Goal: Communication & Community: Answer question/provide support

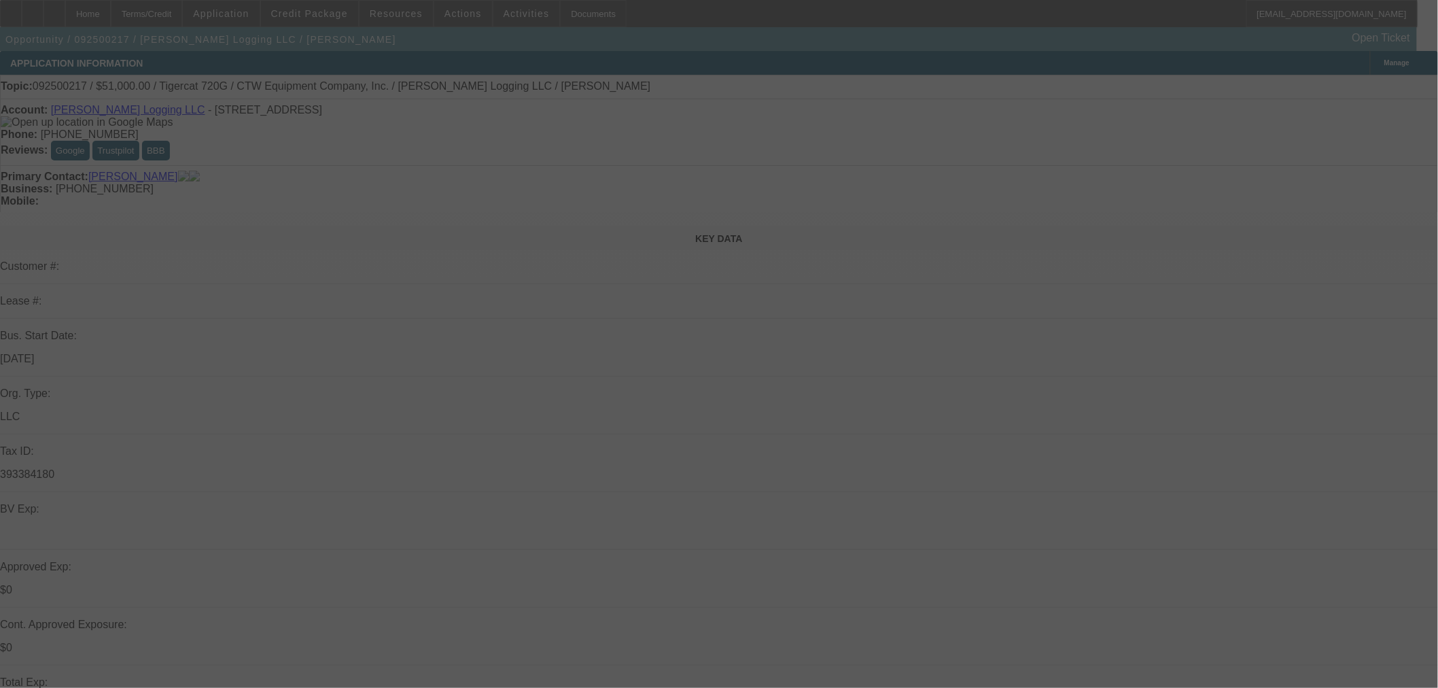
select select "0.15"
select select "2"
select select "0"
select select "6"
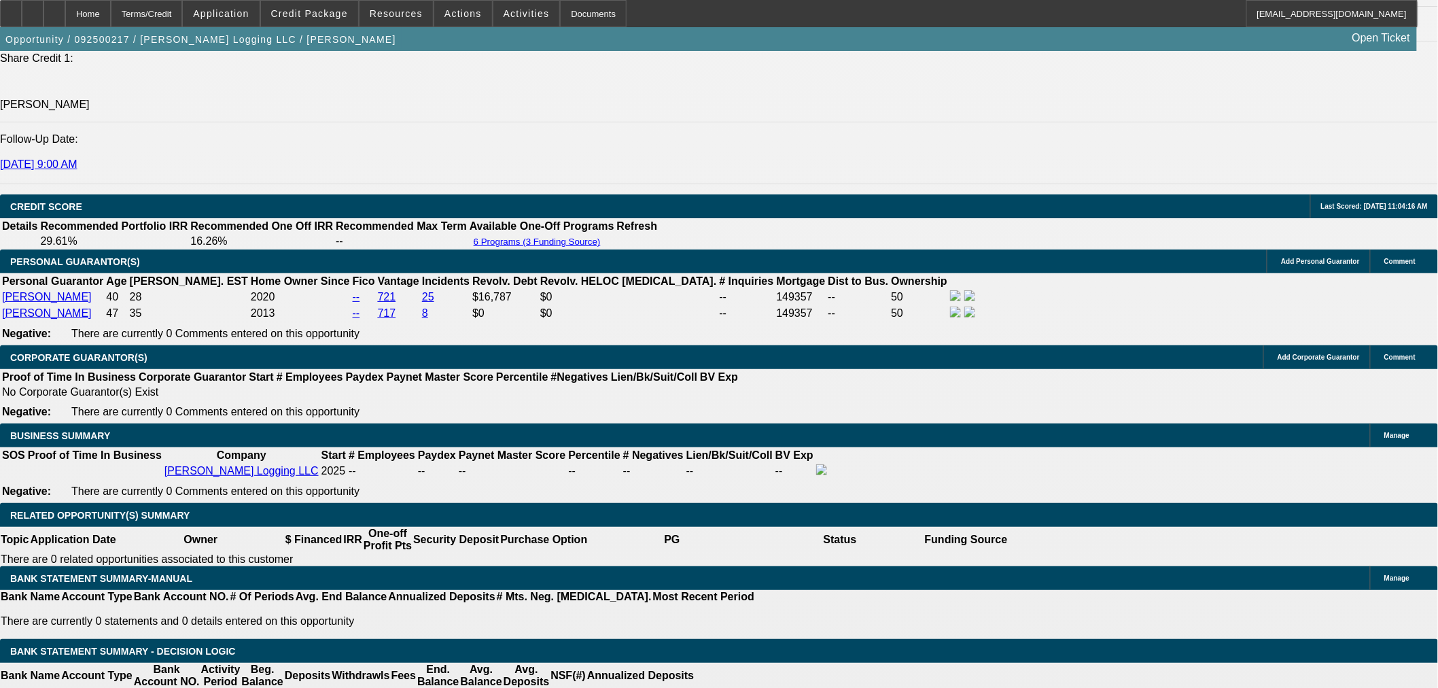
scroll to position [1762, 0]
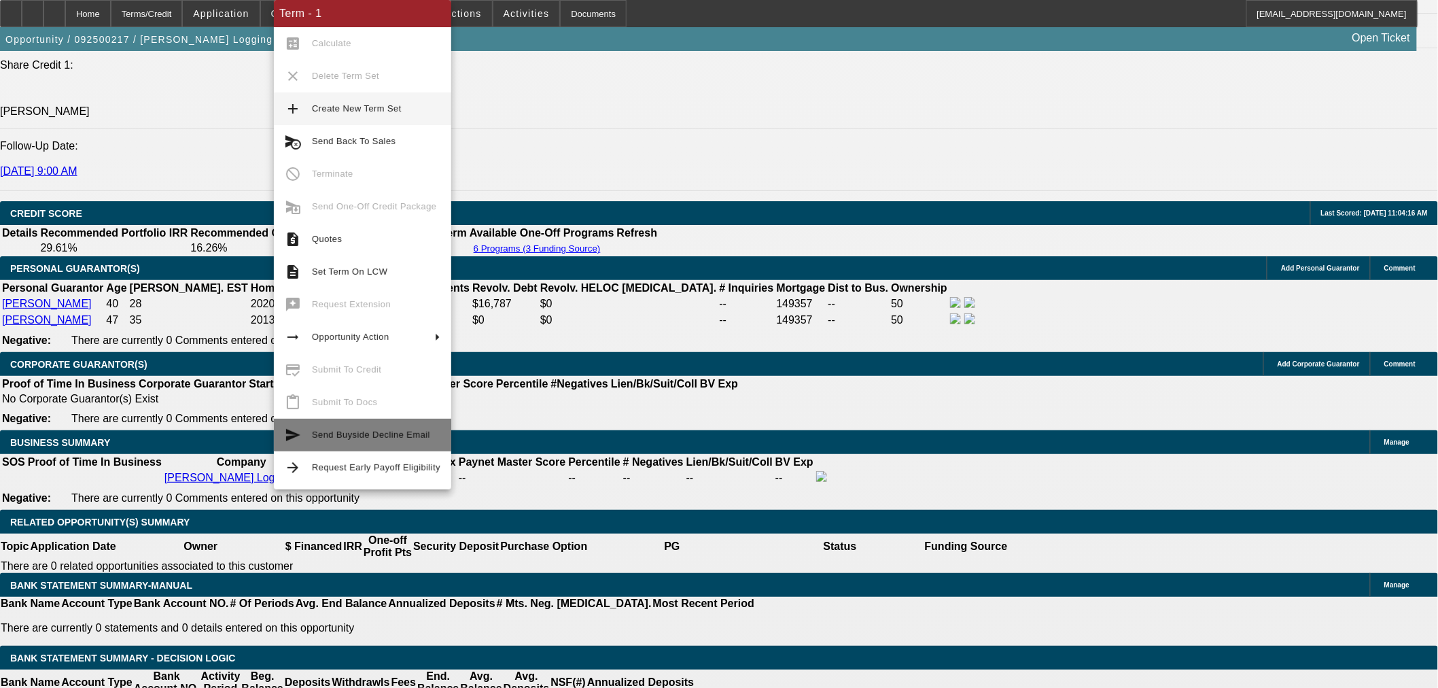
click at [383, 435] on span "Send Buyside Decline Email" at bounding box center [371, 435] width 118 height 10
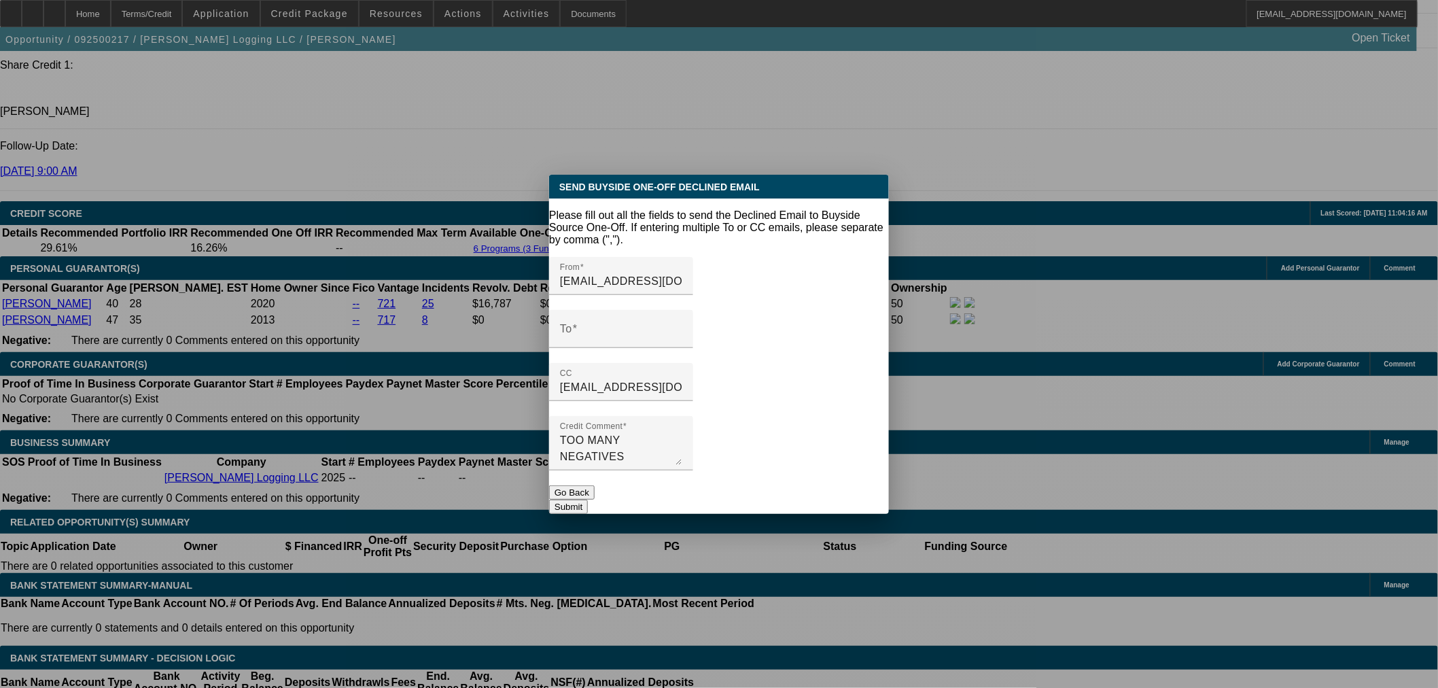
scroll to position [0, 0]
click at [647, 310] on div "To" at bounding box center [621, 329] width 122 height 38
paste input "Team@jupfin.com"
type input "Team@jupfin.com"
drag, startPoint x: 410, startPoint y: 426, endPoint x: 434, endPoint y: 419, distance: 24.9
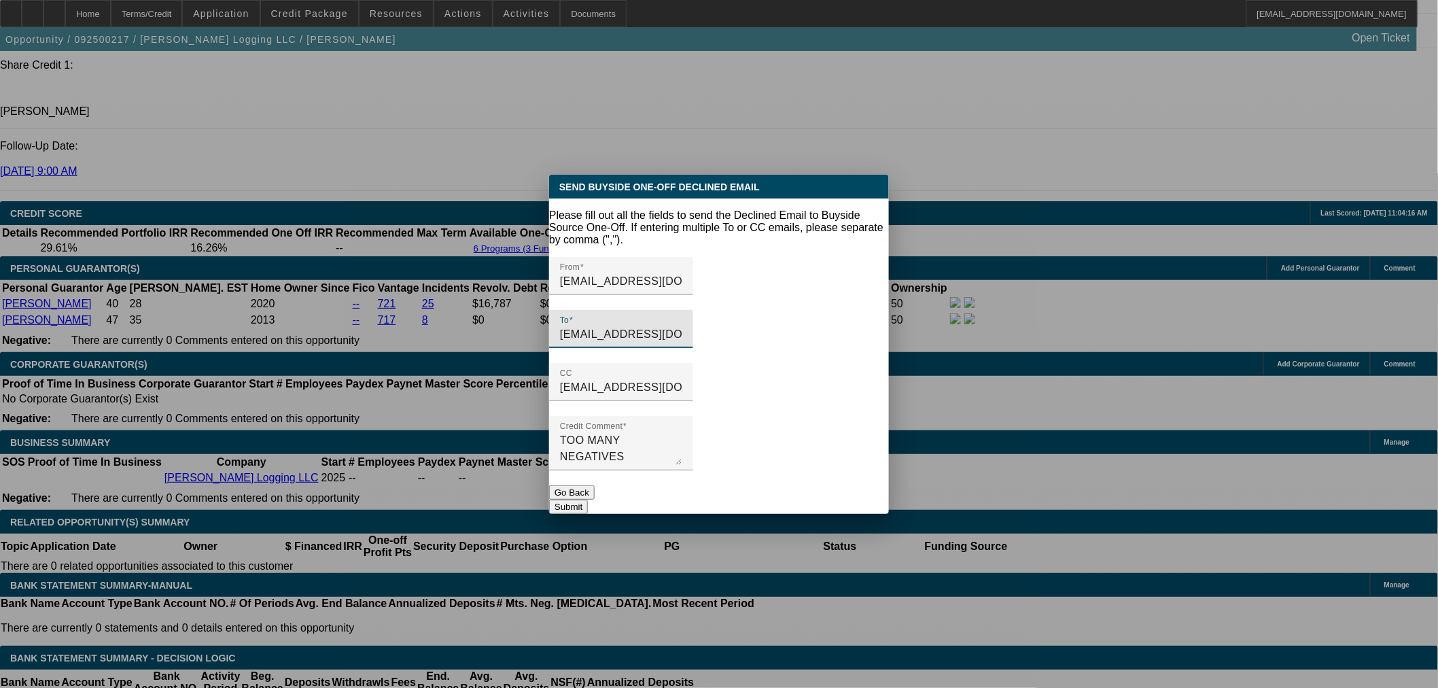
click at [411, 423] on div at bounding box center [719, 344] width 1438 height 688
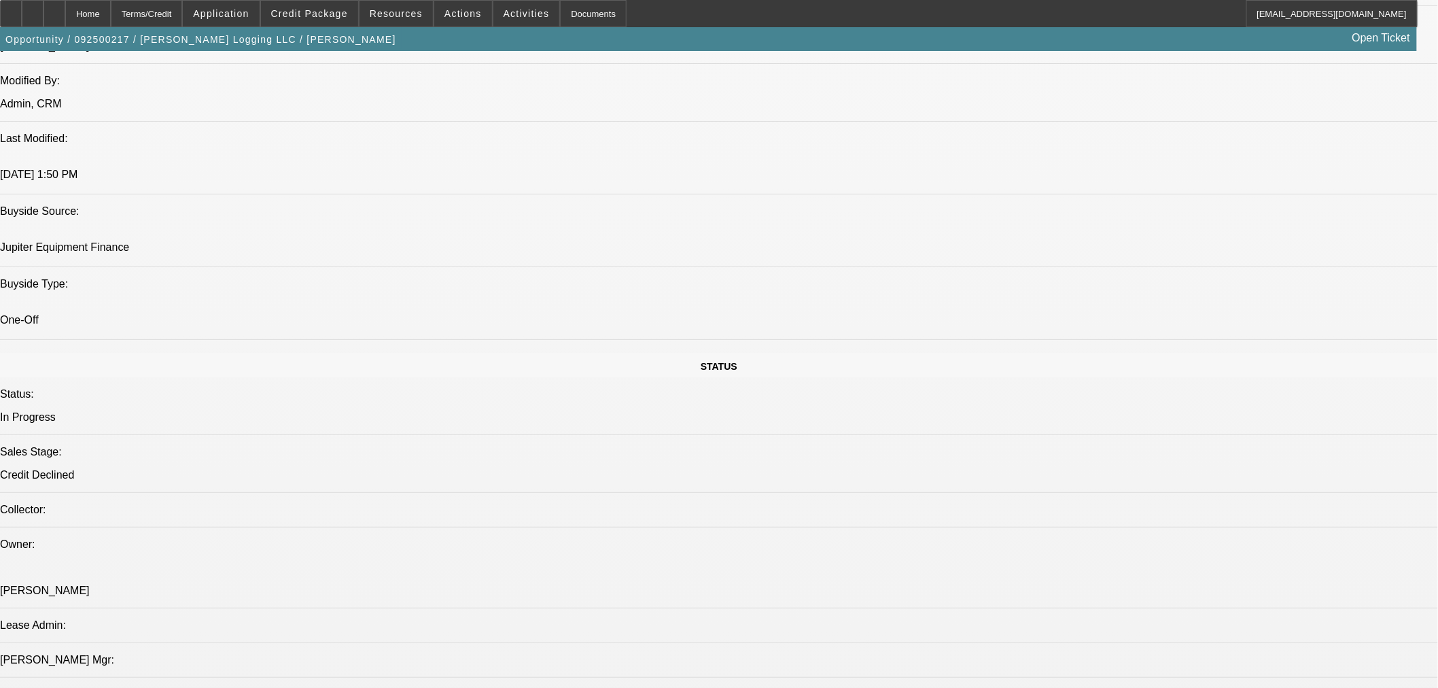
scroll to position [1006, 0]
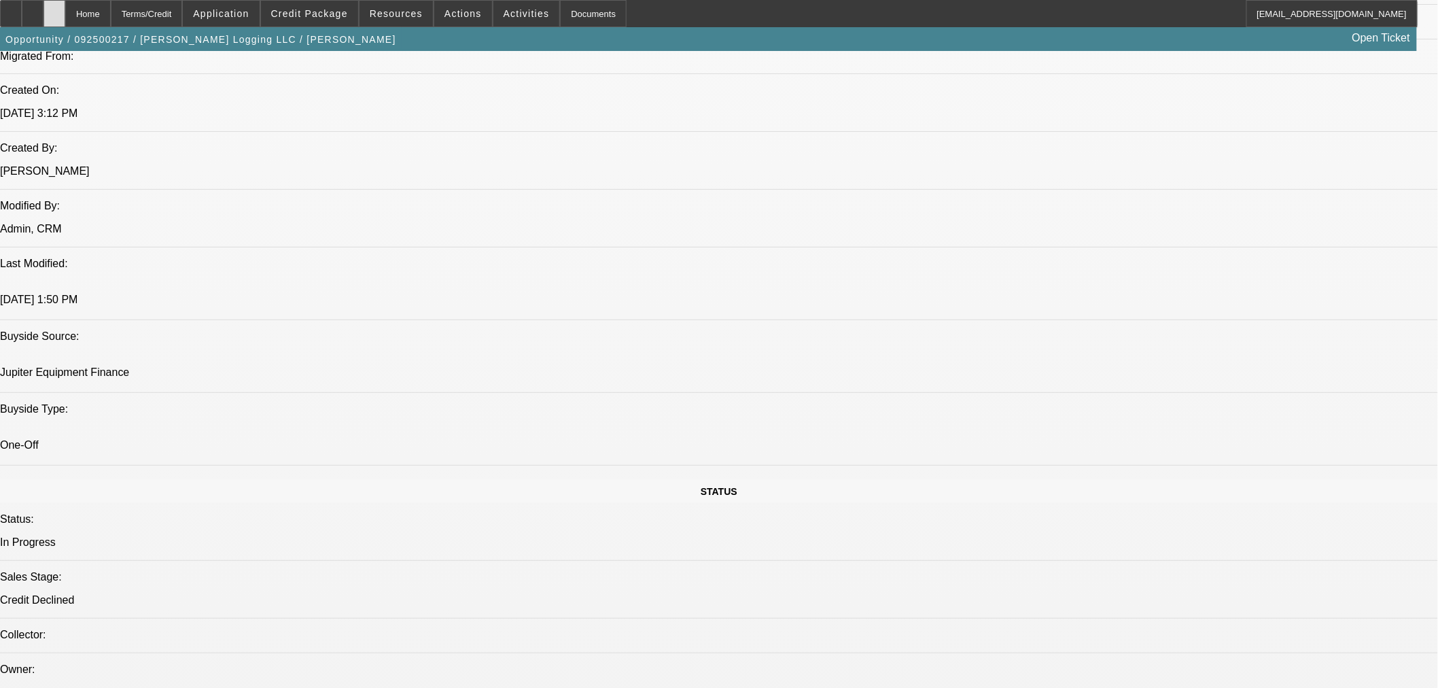
click at [65, 9] on div at bounding box center [54, 13] width 22 height 27
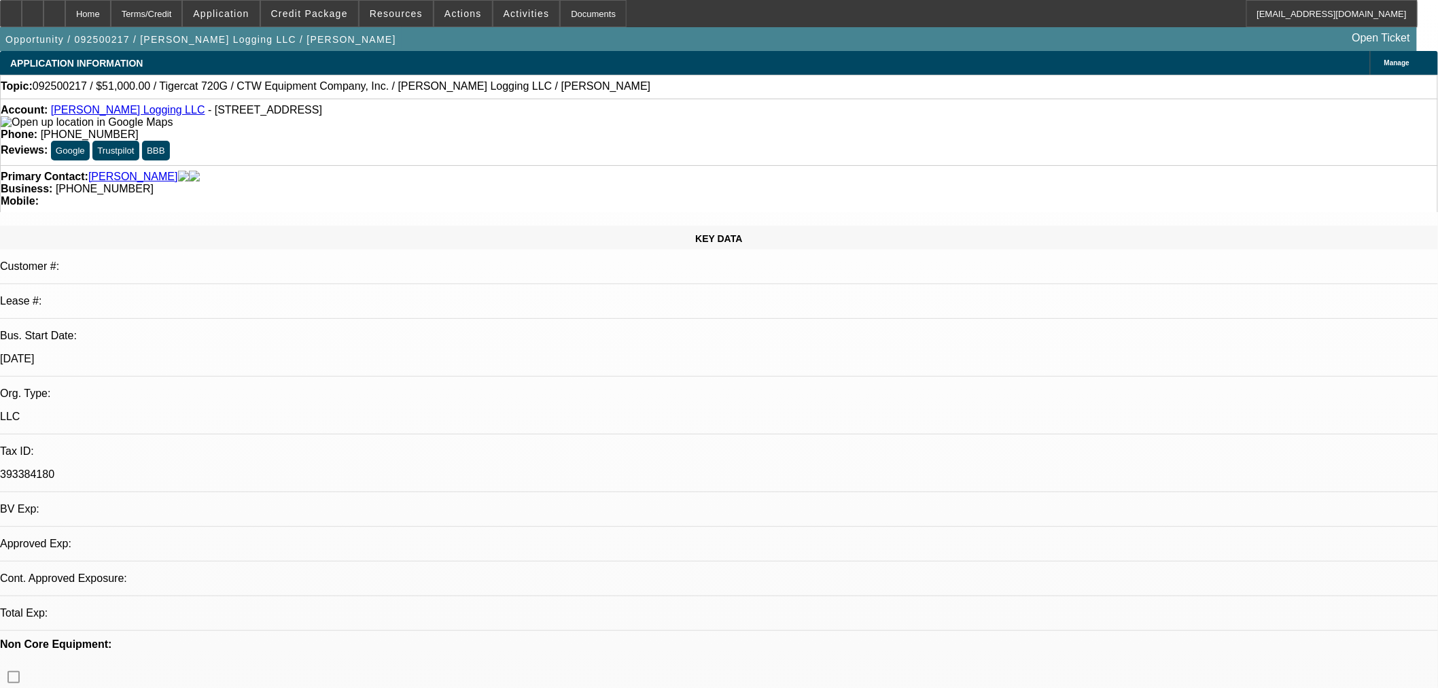
select select "0.15"
select select "2"
select select "0"
select select "6"
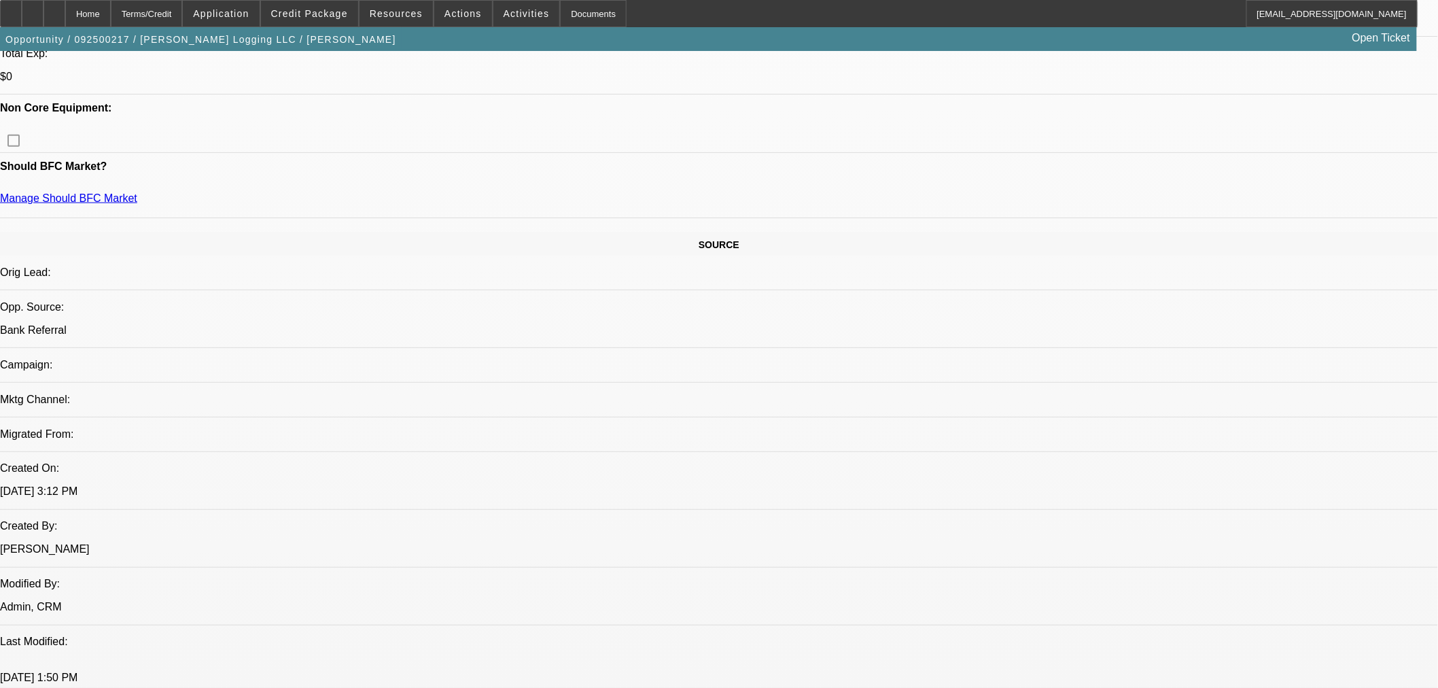
scroll to position [755, 0]
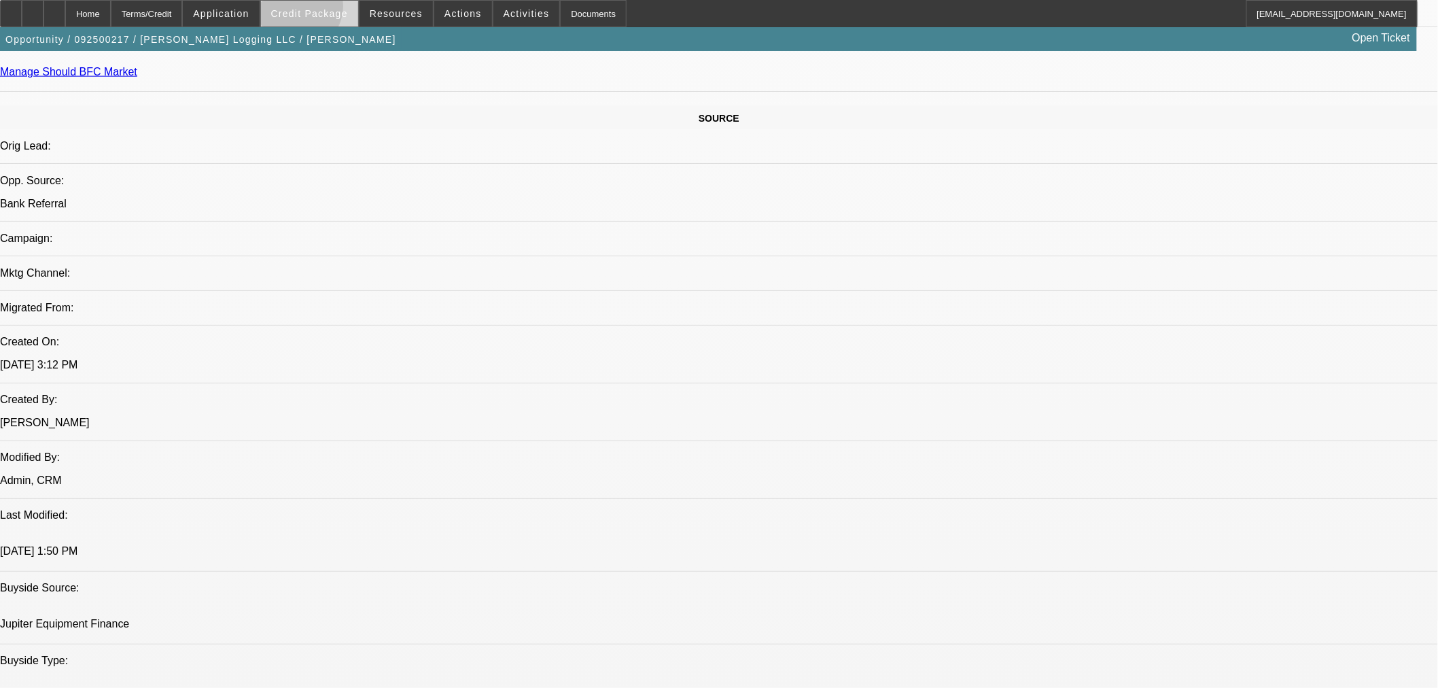
click at [317, 10] on span "Credit Package" at bounding box center [309, 13] width 77 height 11
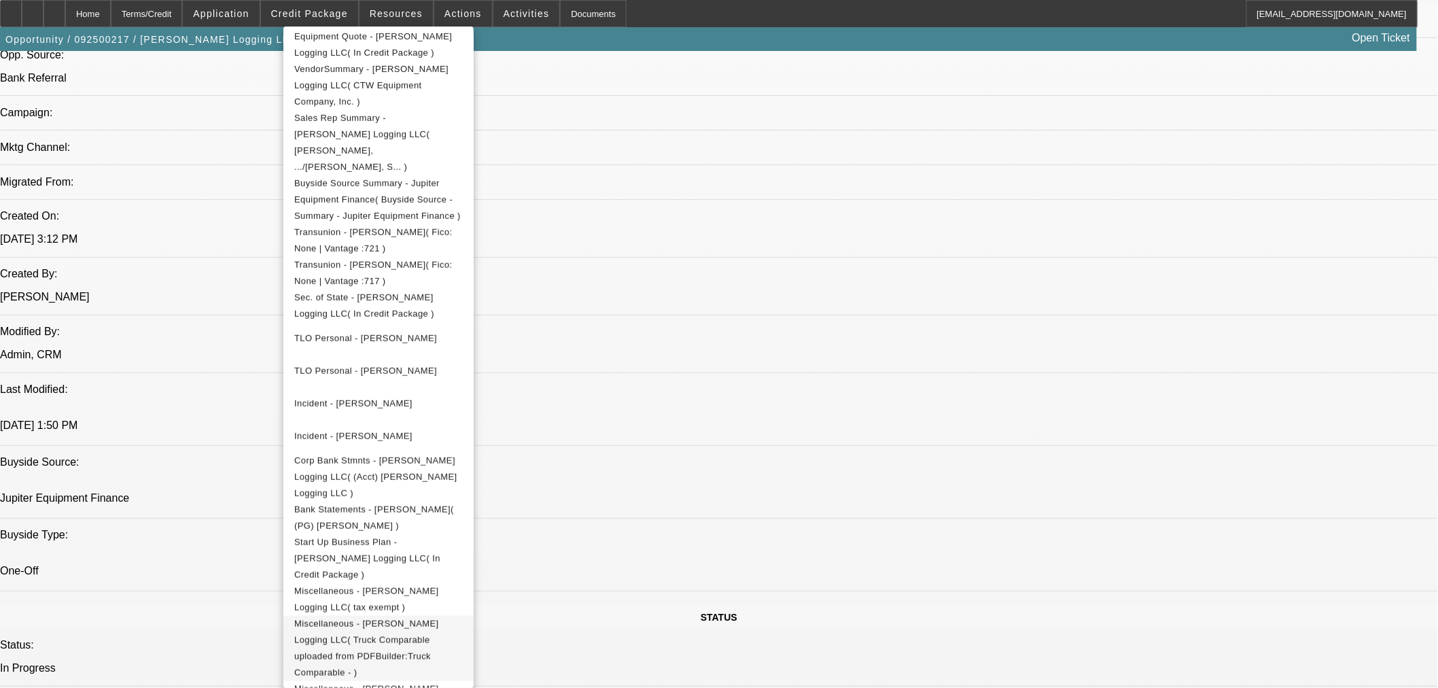
scroll to position [368, 0]
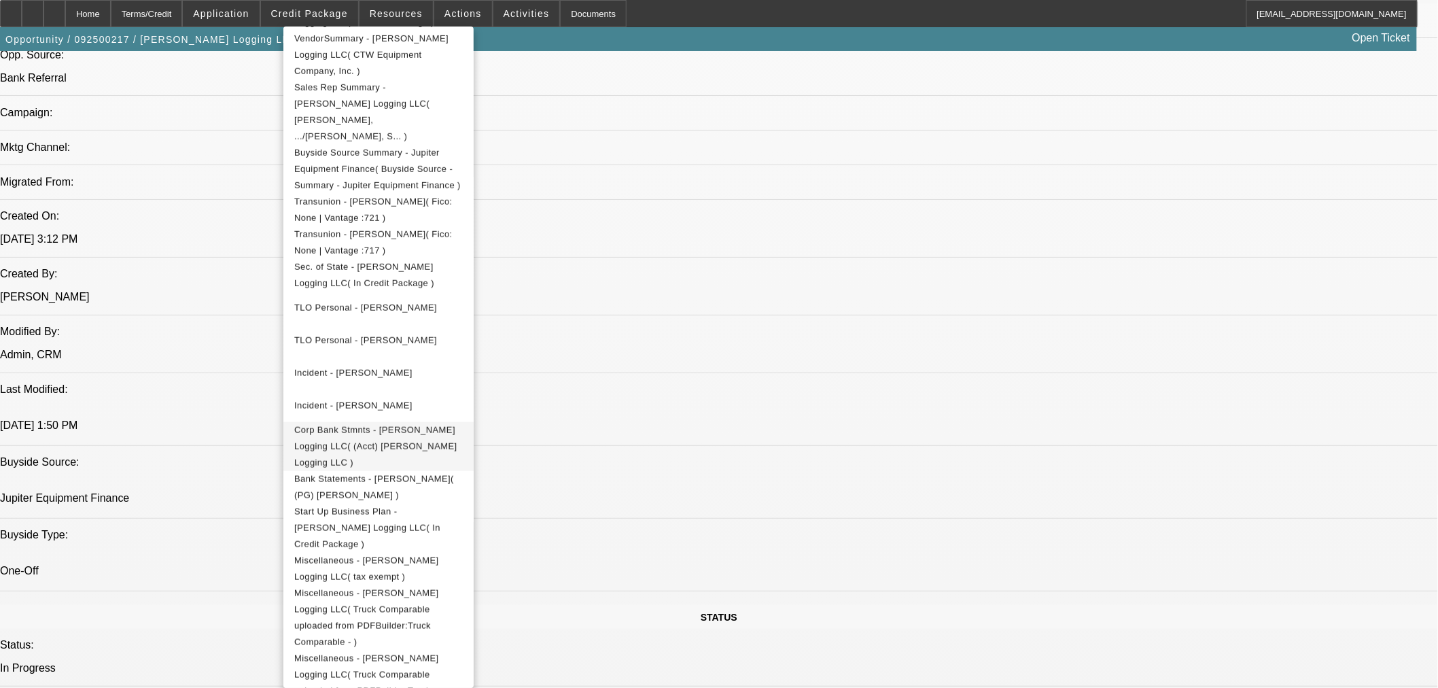
click at [474, 421] on button "Corp Bank Stmnts - Chrismon Logging LLC( (Acct) Chrismon Logging LLC )" at bounding box center [378, 445] width 190 height 49
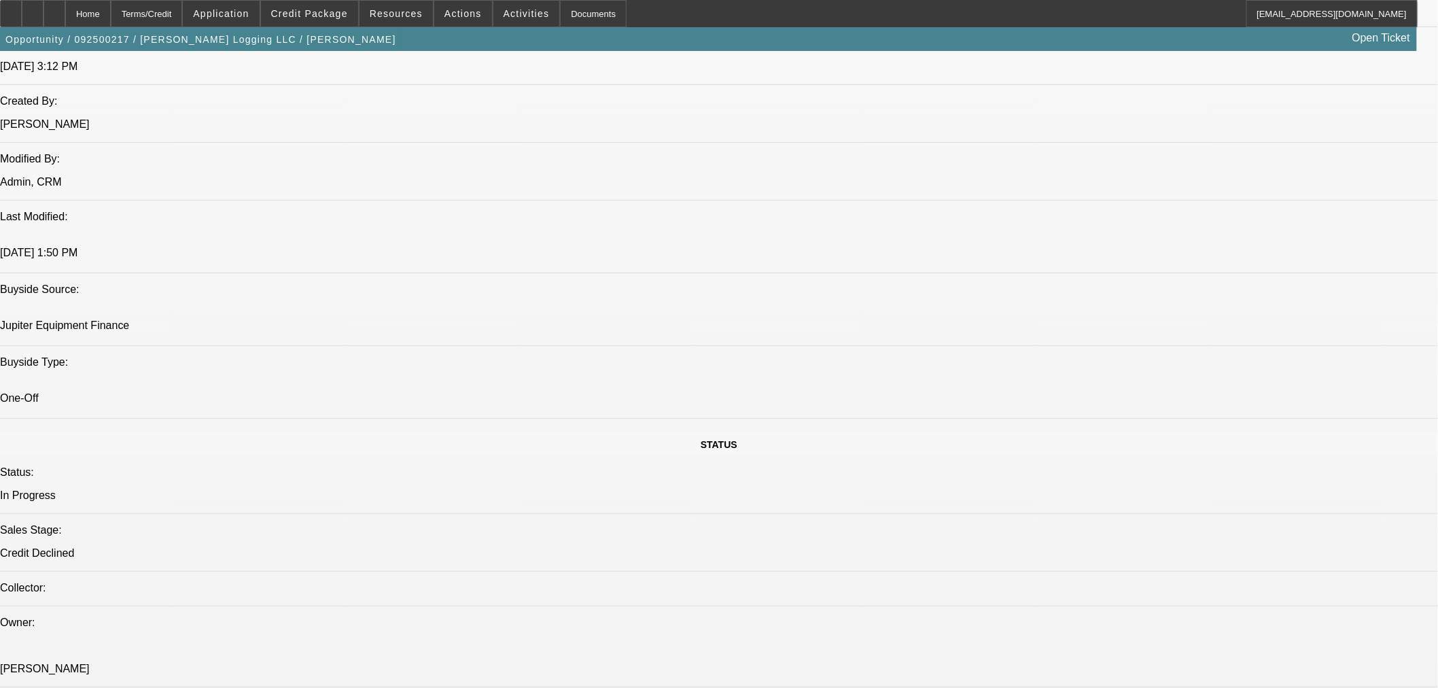
scroll to position [1510, 0]
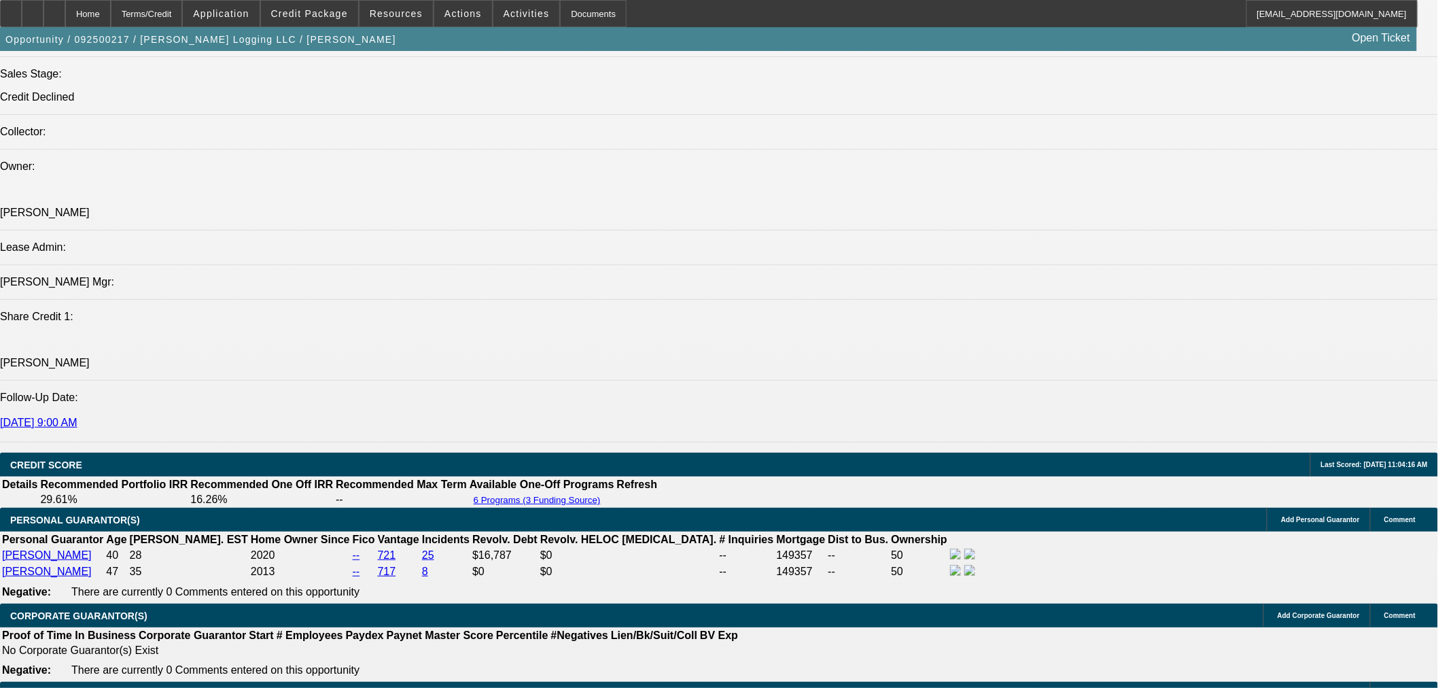
drag, startPoint x: 253, startPoint y: 258, endPoint x: 86, endPoint y: 200, distance: 177.1
copy span "STARTUP, NO BANK STATEMENTS PRESENT, LOGGING COMPANIES ARE TOUGH ON EQUIPMENT, …"
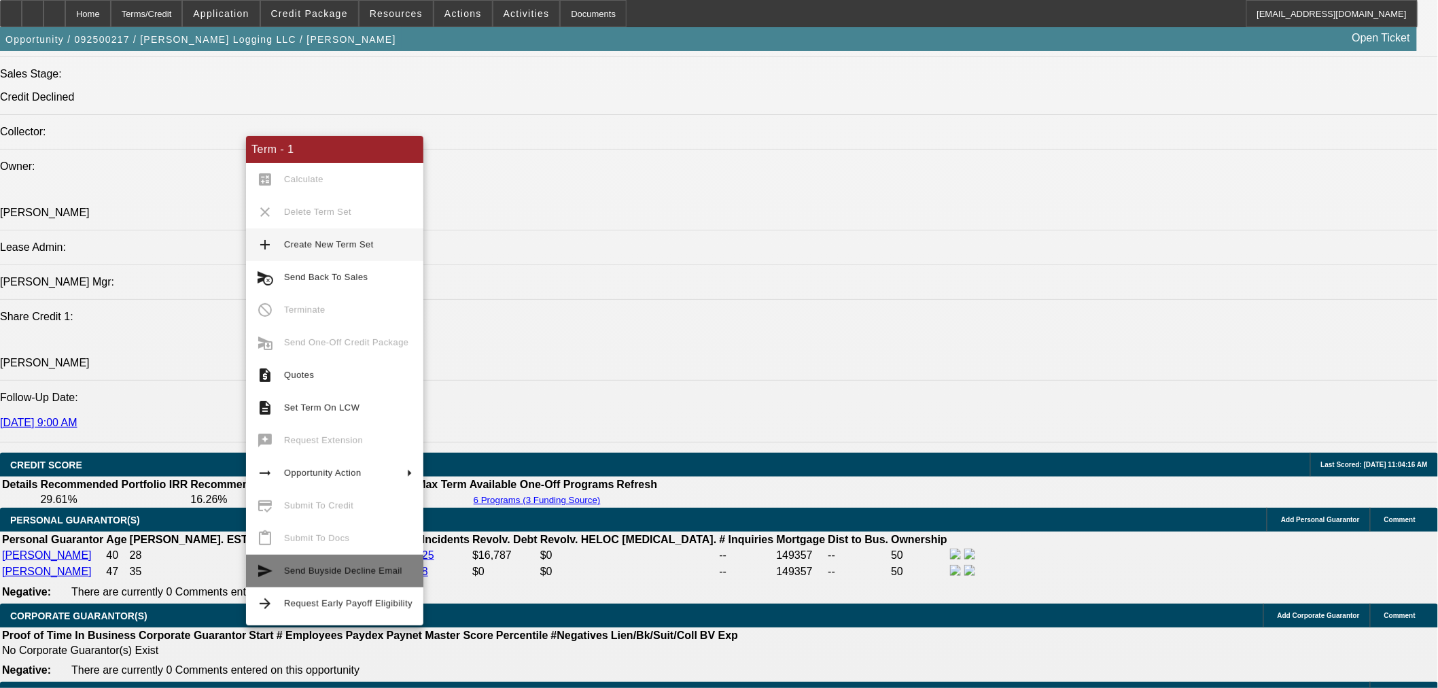
click at [372, 573] on span "Send Buyside Decline Email" at bounding box center [343, 570] width 118 height 10
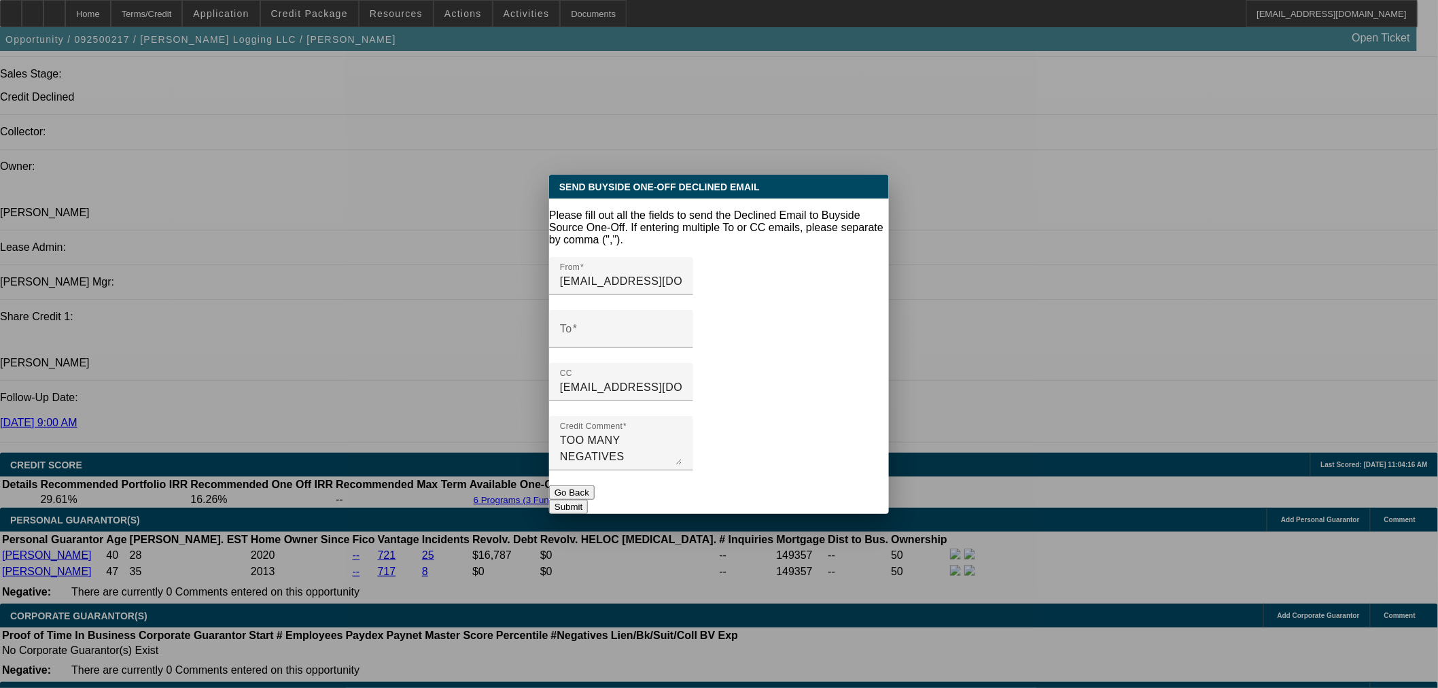
scroll to position [0, 0]
click at [673, 432] on textarea "TOO MANY NEGATIVES" at bounding box center [621, 448] width 122 height 33
paste textarea "STARTUP, NO BANK STATEMENTS PRESENT, LOGGING COMPANIES ARE TOUGH ON EQUIPMENT, …"
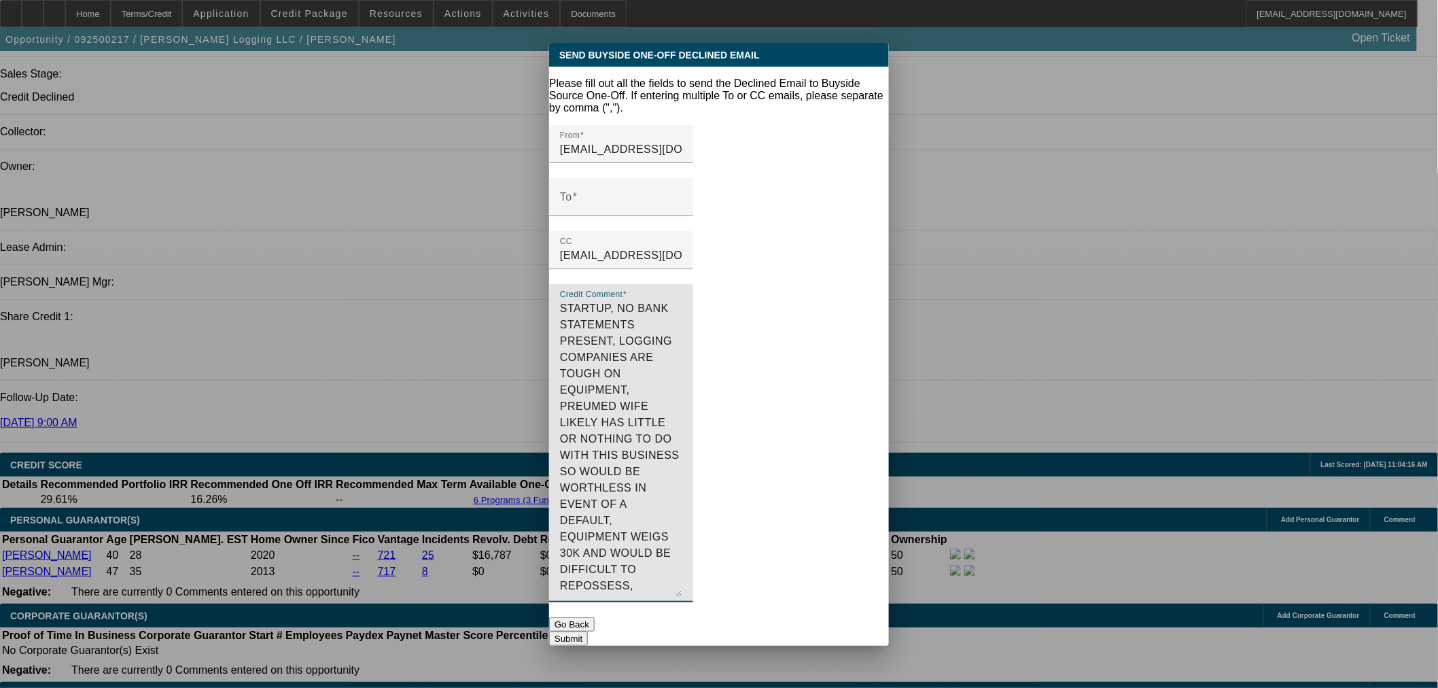
drag, startPoint x: 865, startPoint y: 444, endPoint x: 884, endPoint y: 676, distance: 232.5
drag, startPoint x: 763, startPoint y: 294, endPoint x: 616, endPoint y: 295, distance: 146.1
click at [616, 302] on textarea "STARTUP, NO BANK STATEMENTS PRESENT, LOGGING COMPANIES ARE TOUGH ON EQUIPMENT, …" at bounding box center [621, 448] width 122 height 292
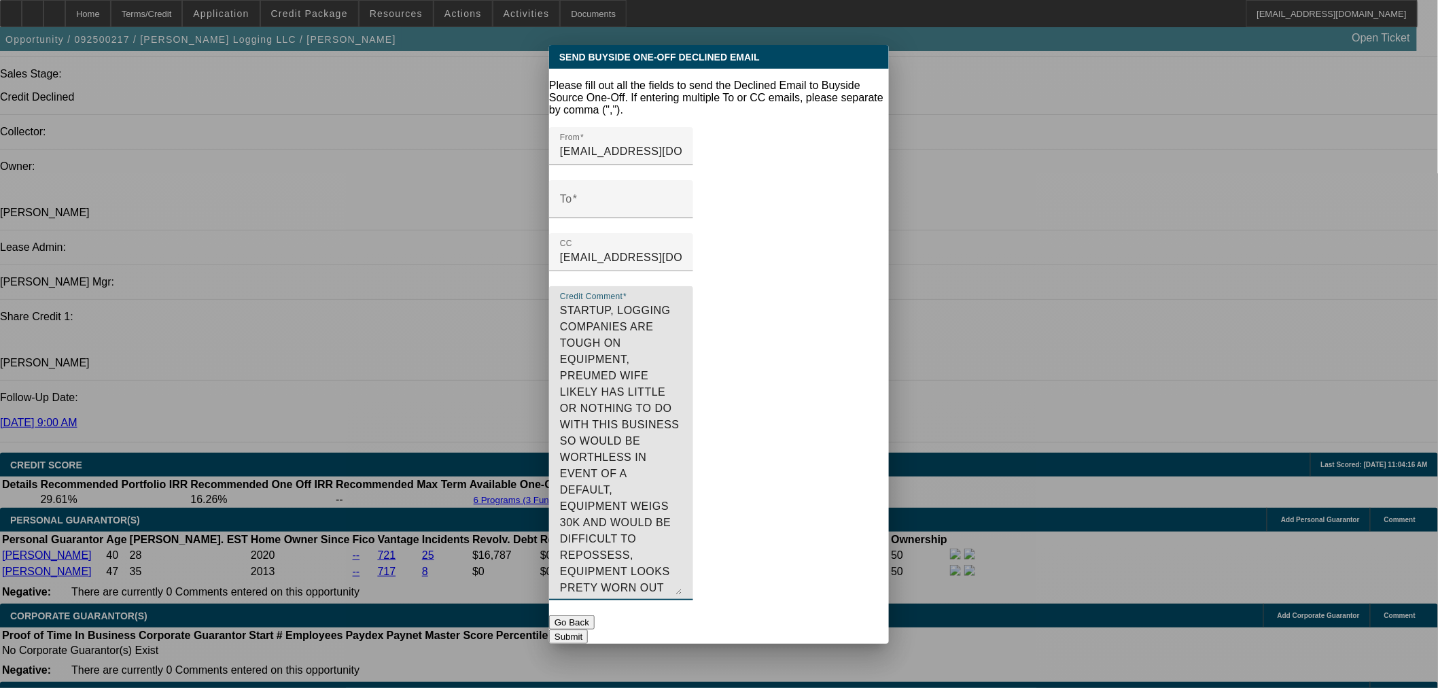
drag, startPoint x: 571, startPoint y: 371, endPoint x: 829, endPoint y: 392, distance: 259.1
click at [682, 392] on textarea "STARTUP, LOGGING COMPANIES ARE TOUGH ON EQUIPMENT, PREUMED WIFE LIKELY HAS LITT…" at bounding box center [621, 448] width 122 height 292
click at [571, 302] on textarea "STARTUP, LOGGING COMPANIES ARE TOUGH ON EQUIPMENT, PREUMED WIFE LIKELY HAS LITT…" at bounding box center [621, 448] width 122 height 292
drag, startPoint x: 838, startPoint y: 546, endPoint x: 562, endPoint y: 327, distance: 352.6
click at [562, 327] on div "Credit Comment Start up. Heavy equipment would be difficult to reposes. Older e…" at bounding box center [621, 443] width 144 height 314
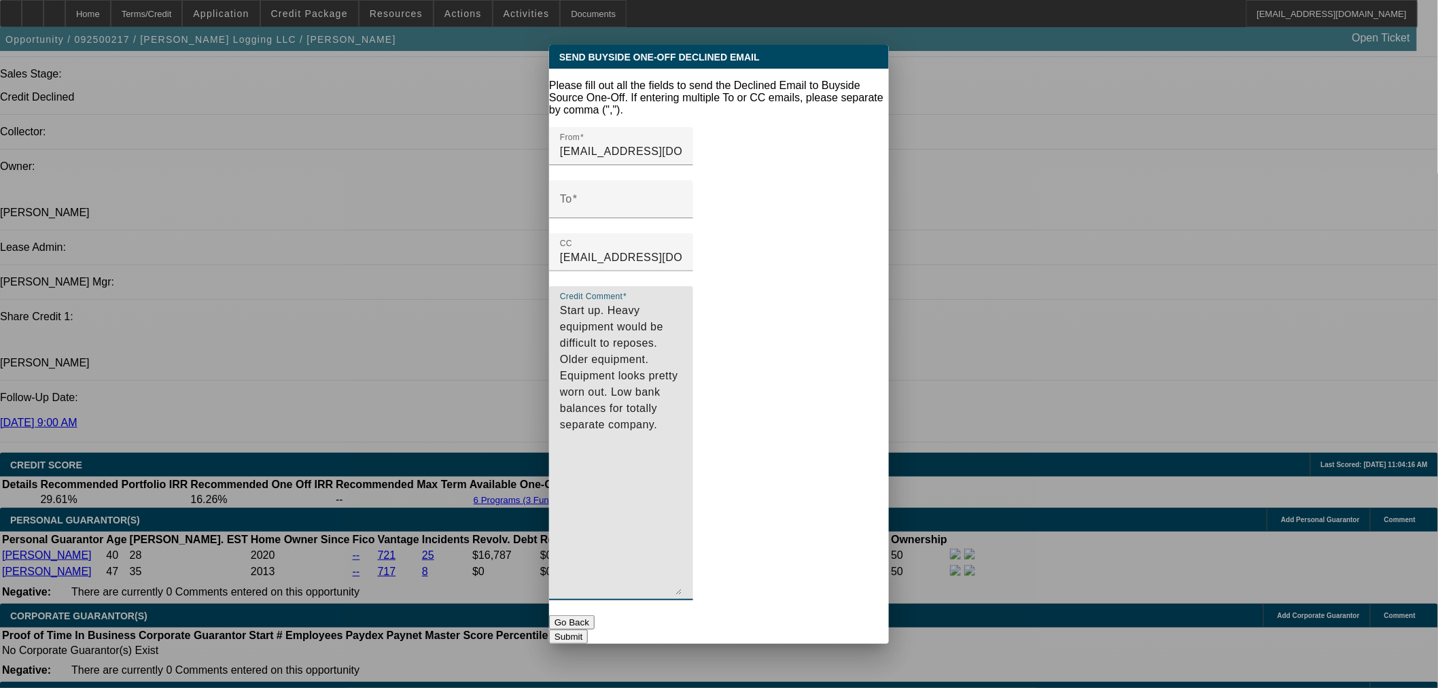
click at [682, 328] on textarea "Start up. Heavy equipment would be difficult to reposes. Older equipment. Equip…" at bounding box center [621, 448] width 122 height 292
type textarea "Start up. Heavy equipment would be difficult to reposes. Older equipment. Equip…"
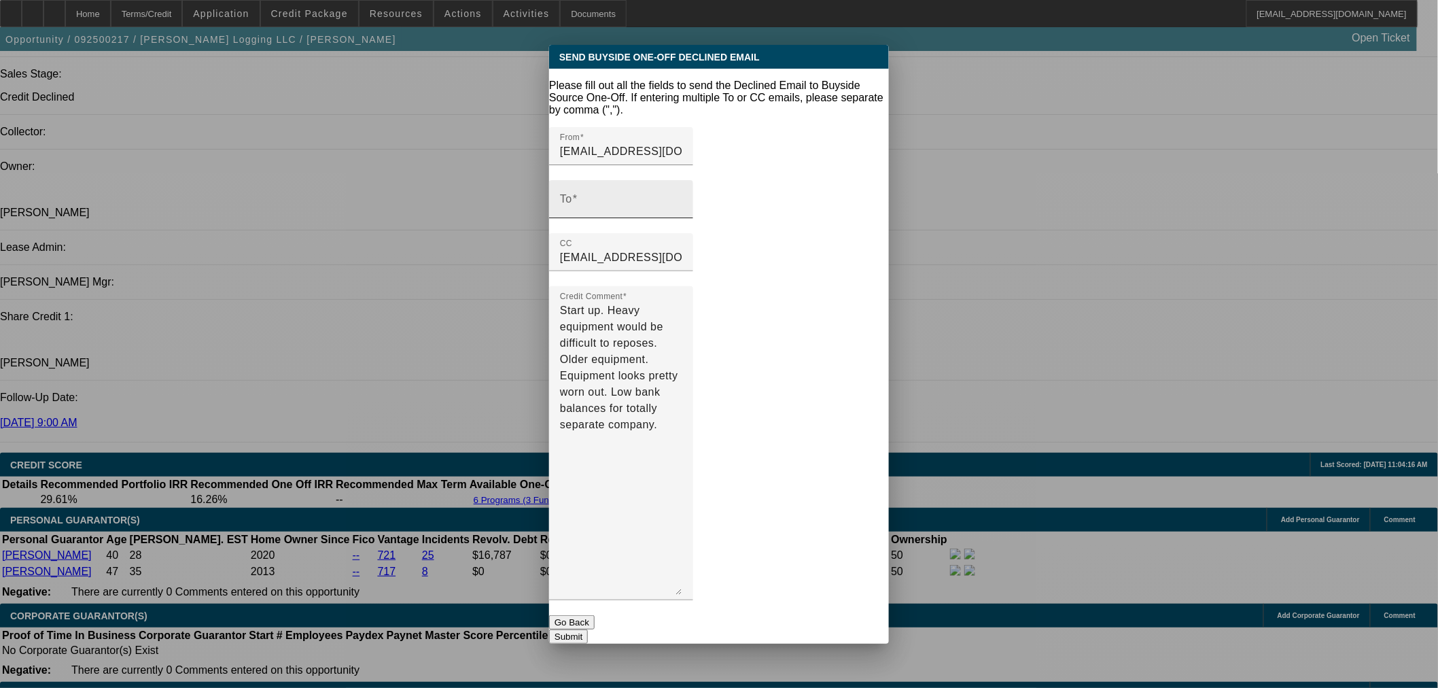
click at [682, 180] on div "To" at bounding box center [621, 199] width 122 height 38
paste input "Team@jupfin.com"
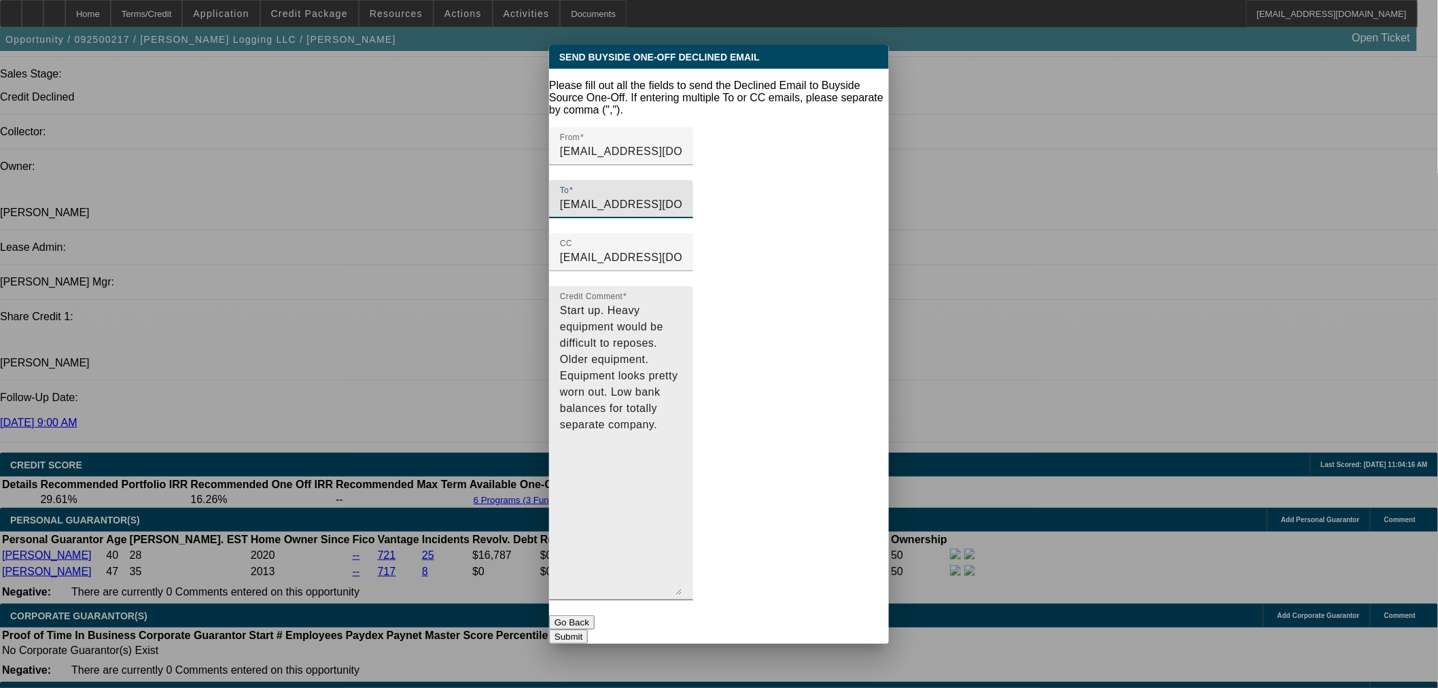
type input "Team@jupfin.com"
click at [668, 340] on textarea "Start up. Heavy equipment would be difficult to reposes. Older equipment. Equip…" at bounding box center [621, 448] width 122 height 292
drag, startPoint x: 817, startPoint y: 311, endPoint x: 792, endPoint y: 310, distance: 24.5
click at [682, 310] on textarea "Start up. Heavy equipment would be difficult to reposes. Older equipment. Equip…" at bounding box center [621, 448] width 122 height 292
click at [682, 306] on textarea "Start up. Heavy equipment would be difficult to reposes. Older equipment. Equip…" at bounding box center [621, 448] width 122 height 292
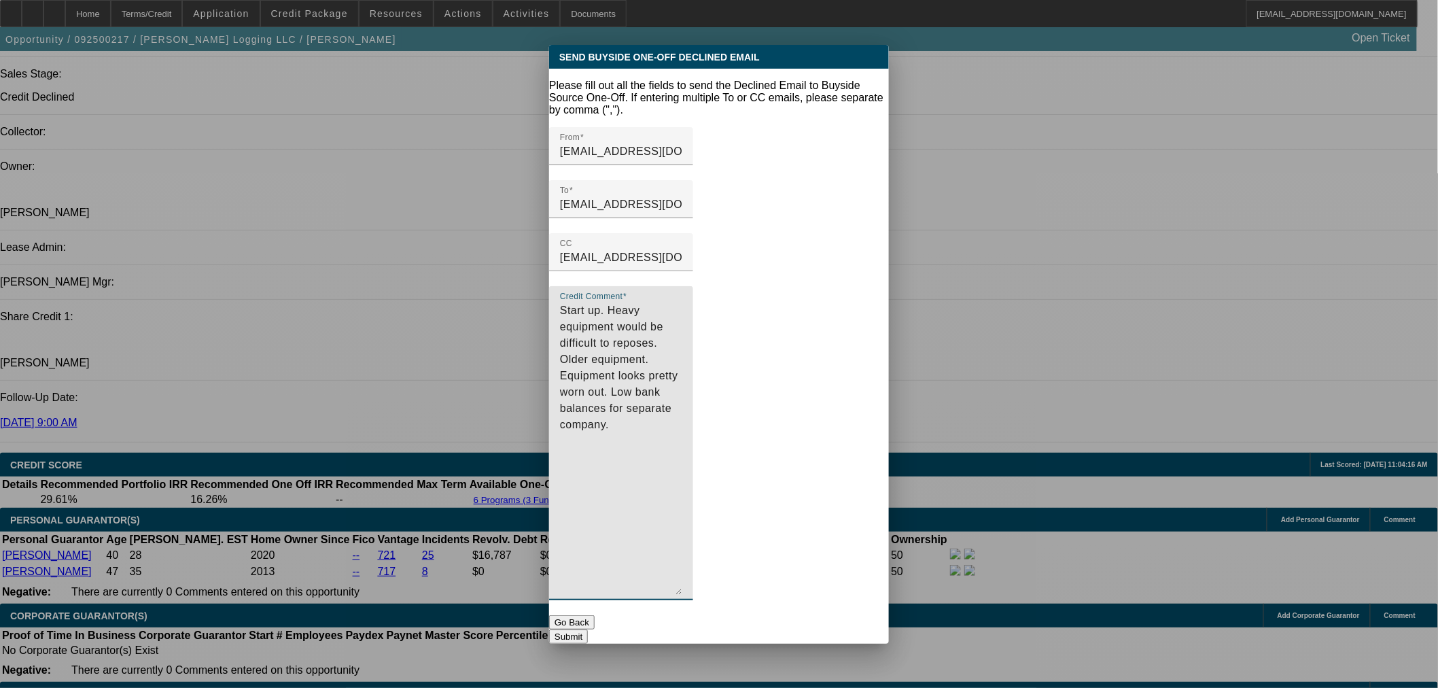
click at [682, 309] on textarea "Start up. Heavy equipment would be difficult to reposes. Older equipment. Equip…" at bounding box center [621, 448] width 122 height 292
type textarea "Start up. Heavy equipment would be difficult to reposes. Older equipment. Equip…"
click at [588, 629] on button "Submit" at bounding box center [568, 636] width 39 height 14
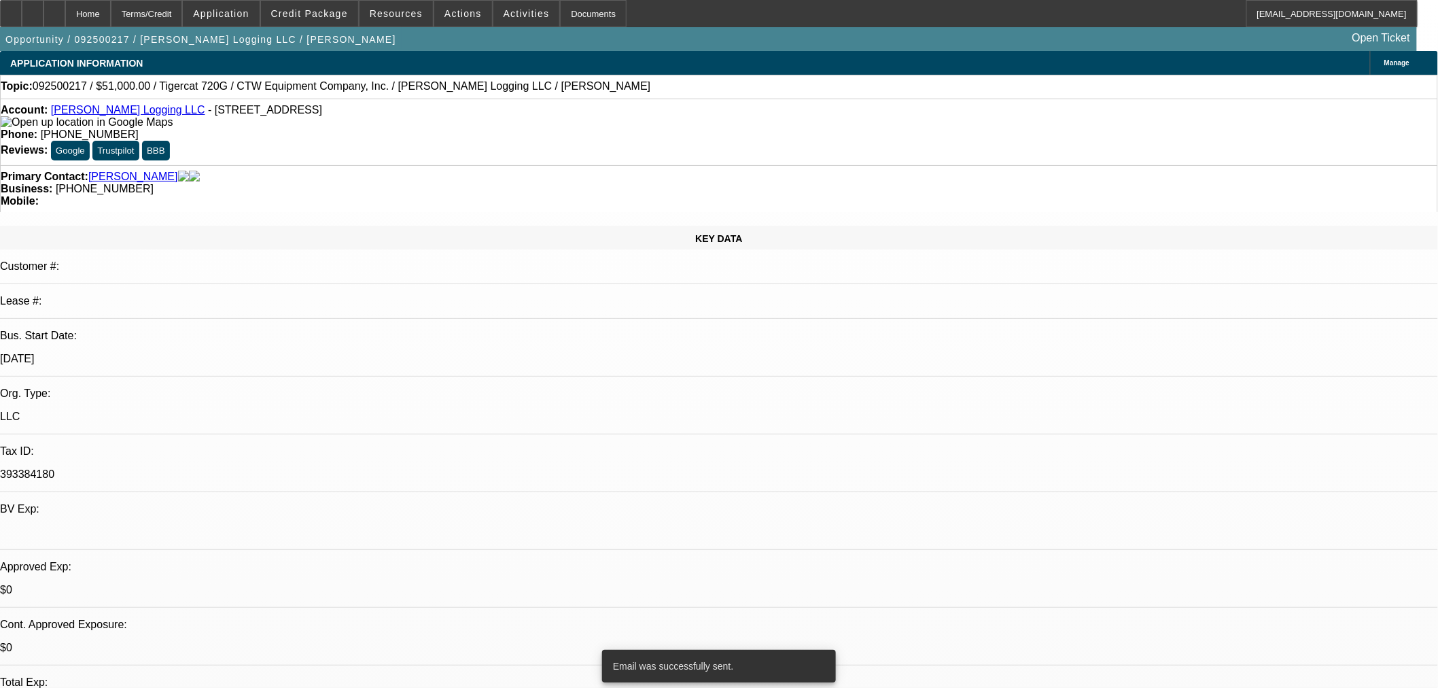
scroll to position [1510, 0]
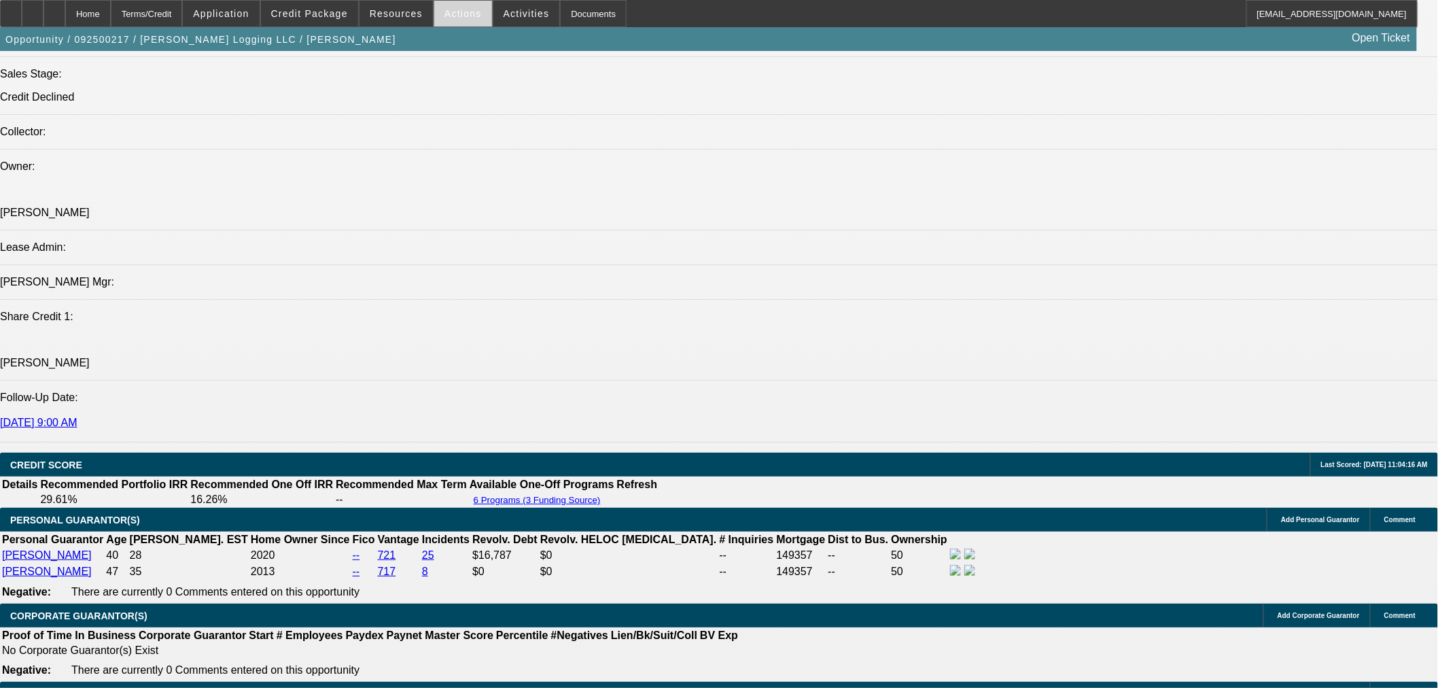
click at [459, 21] on span at bounding box center [463, 13] width 58 height 33
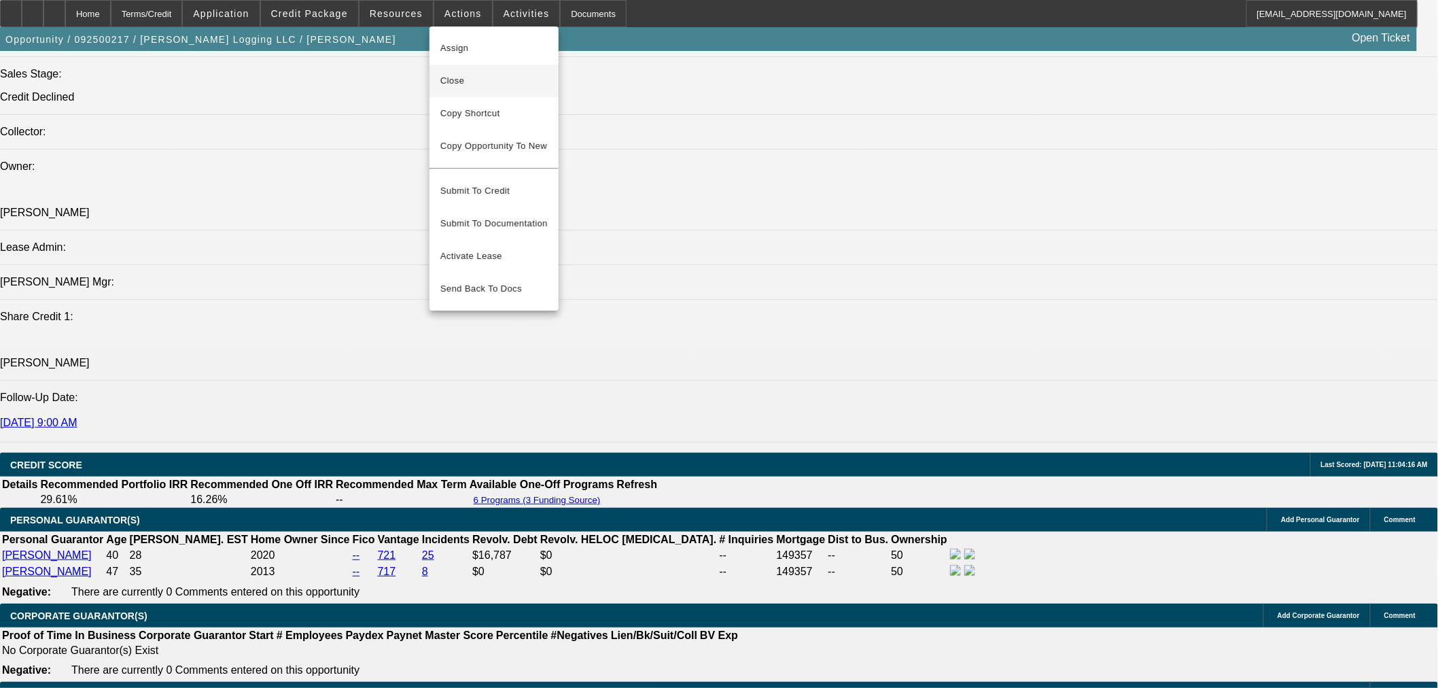
click at [485, 86] on span "Close" at bounding box center [493, 81] width 107 height 16
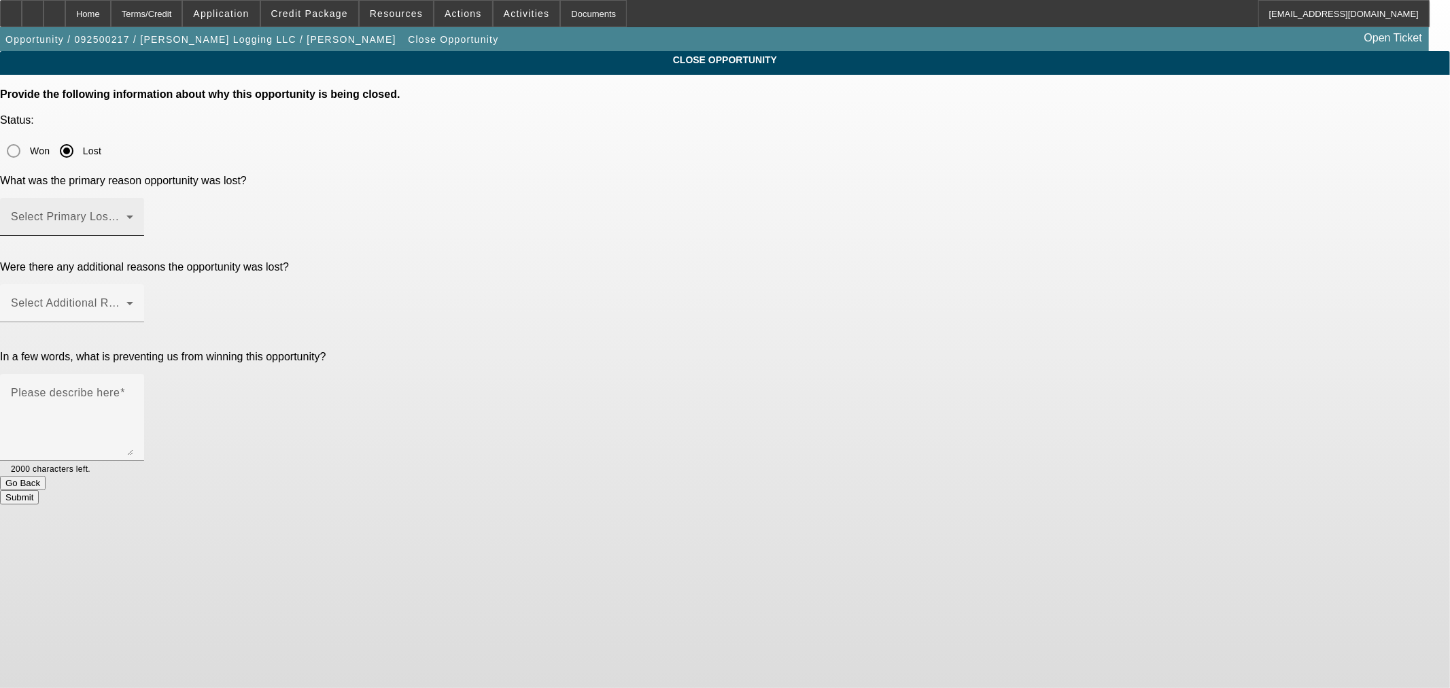
click at [126, 214] on span at bounding box center [69, 222] width 116 height 16
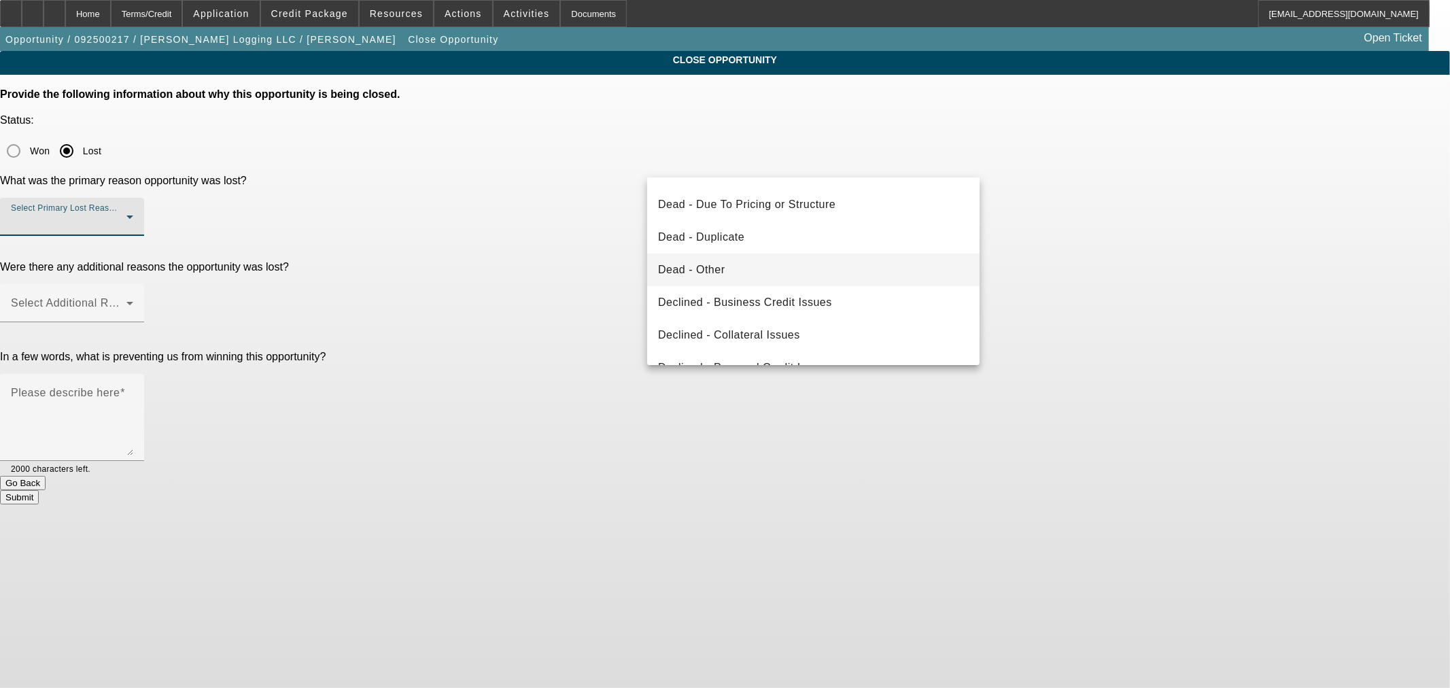
scroll to position [181, 0]
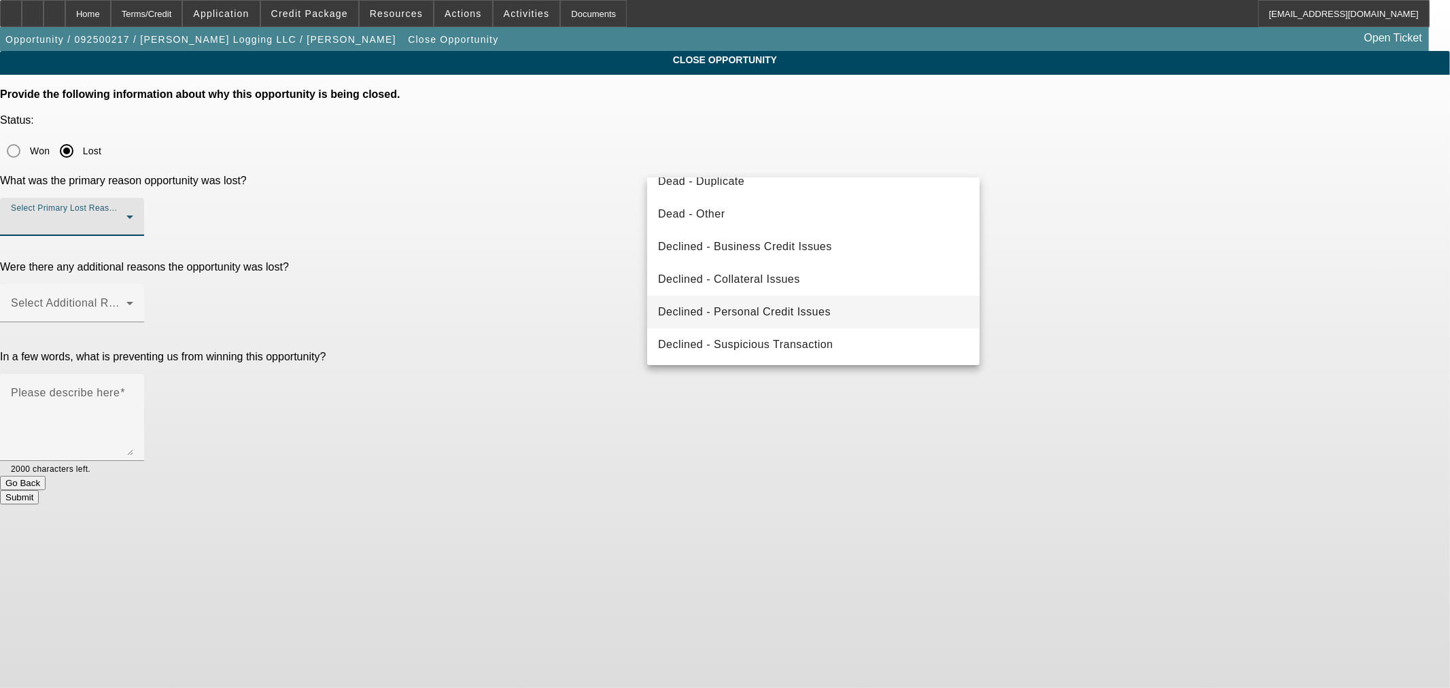
drag, startPoint x: 787, startPoint y: 249, endPoint x: 788, endPoint y: 294, distance: 44.9
click at [788, 251] on span "Declined - Business Credit Issues" at bounding box center [745, 247] width 174 height 16
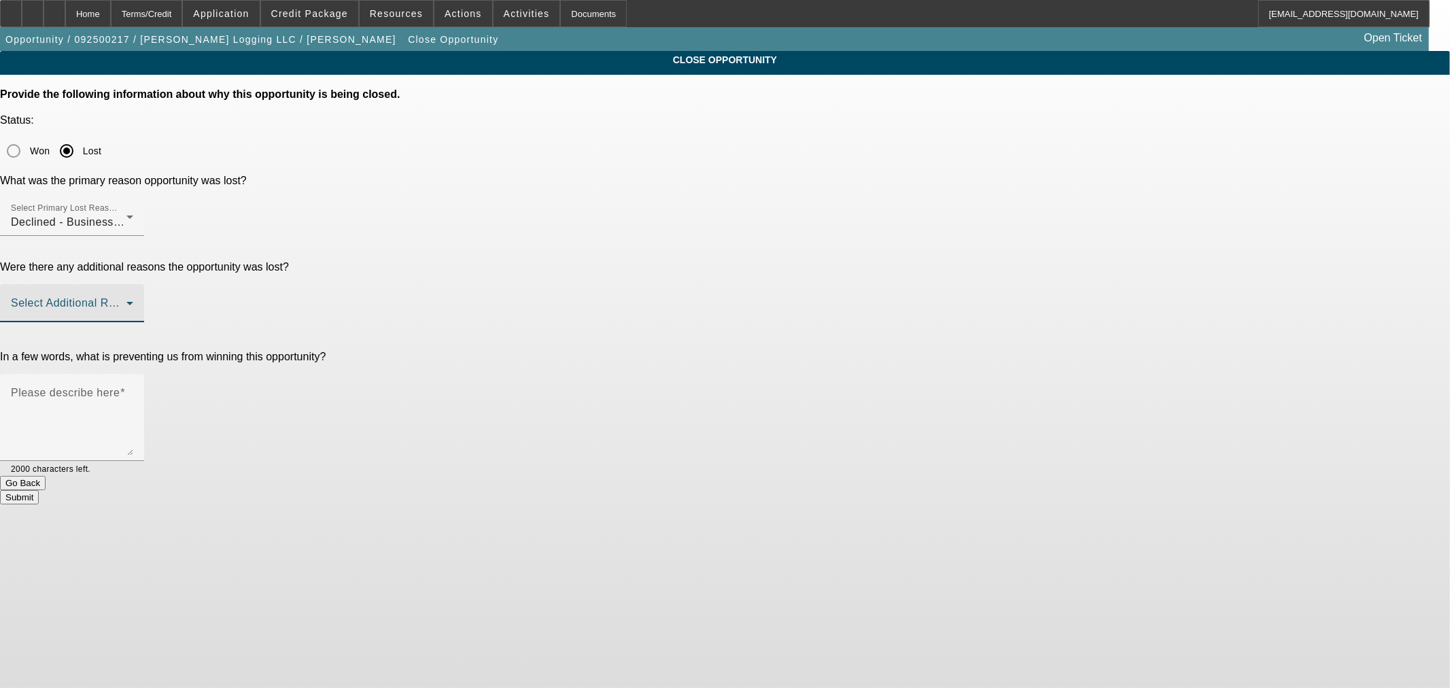
click at [126, 300] on span at bounding box center [69, 308] width 116 height 16
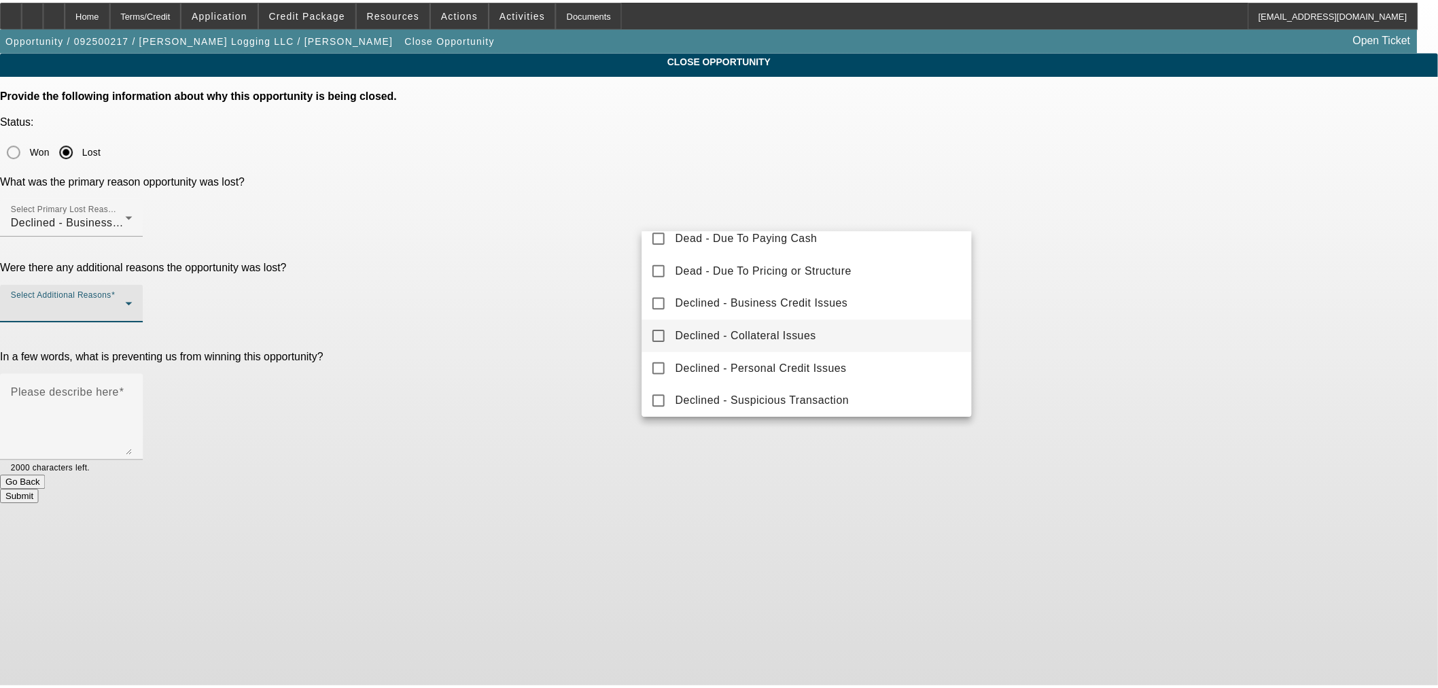
scroll to position [150, 0]
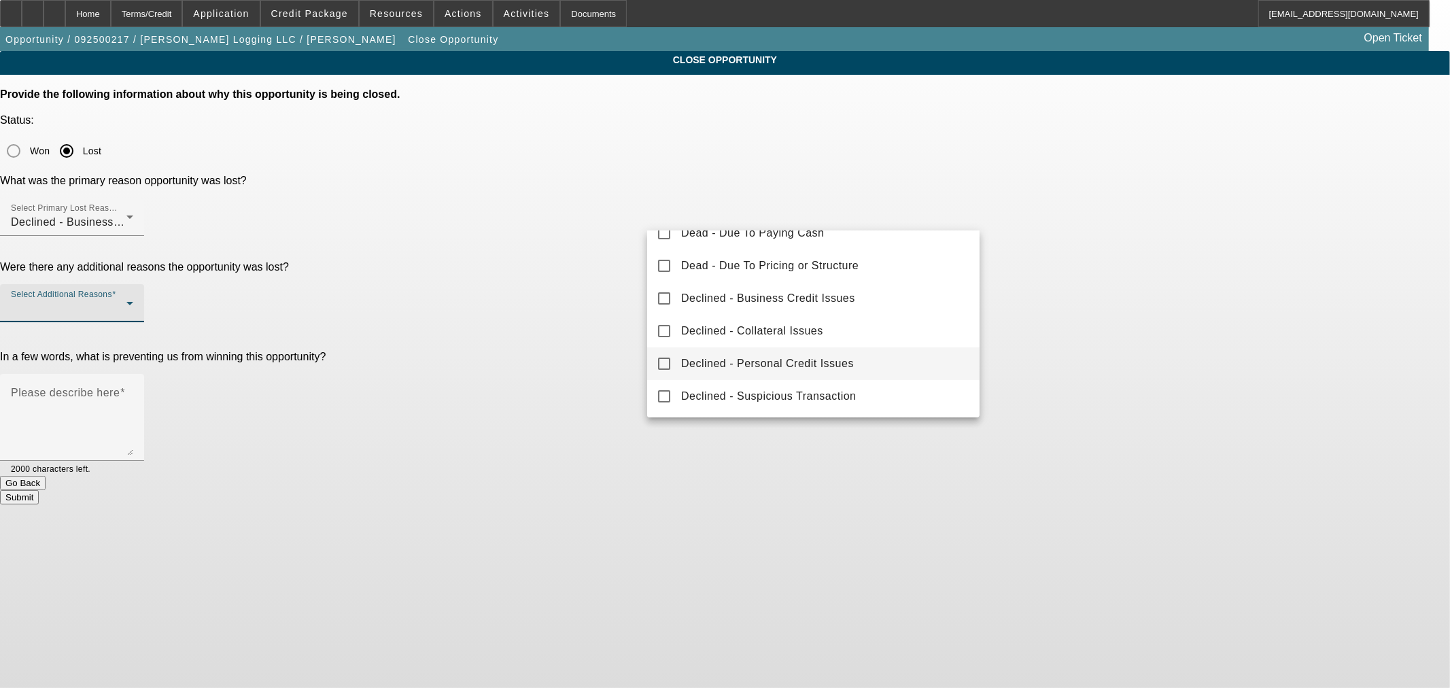
click at [812, 367] on span "Declined - Personal Credit Issues" at bounding box center [767, 363] width 173 height 16
click at [595, 286] on div at bounding box center [725, 344] width 1450 height 688
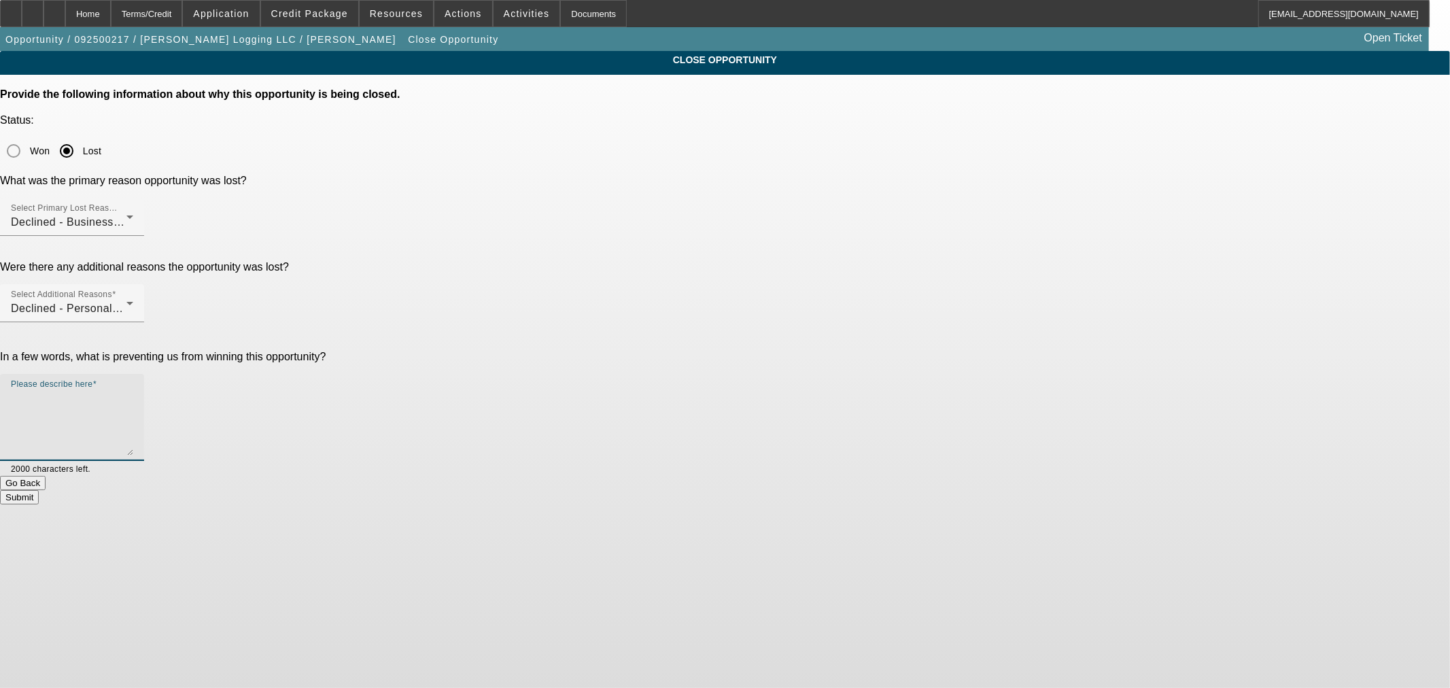
click at [133, 390] on textarea "Please describe here" at bounding box center [72, 422] width 122 height 65
type textarea "Start up forestry"
click at [39, 490] on button "Submit" at bounding box center [19, 497] width 39 height 14
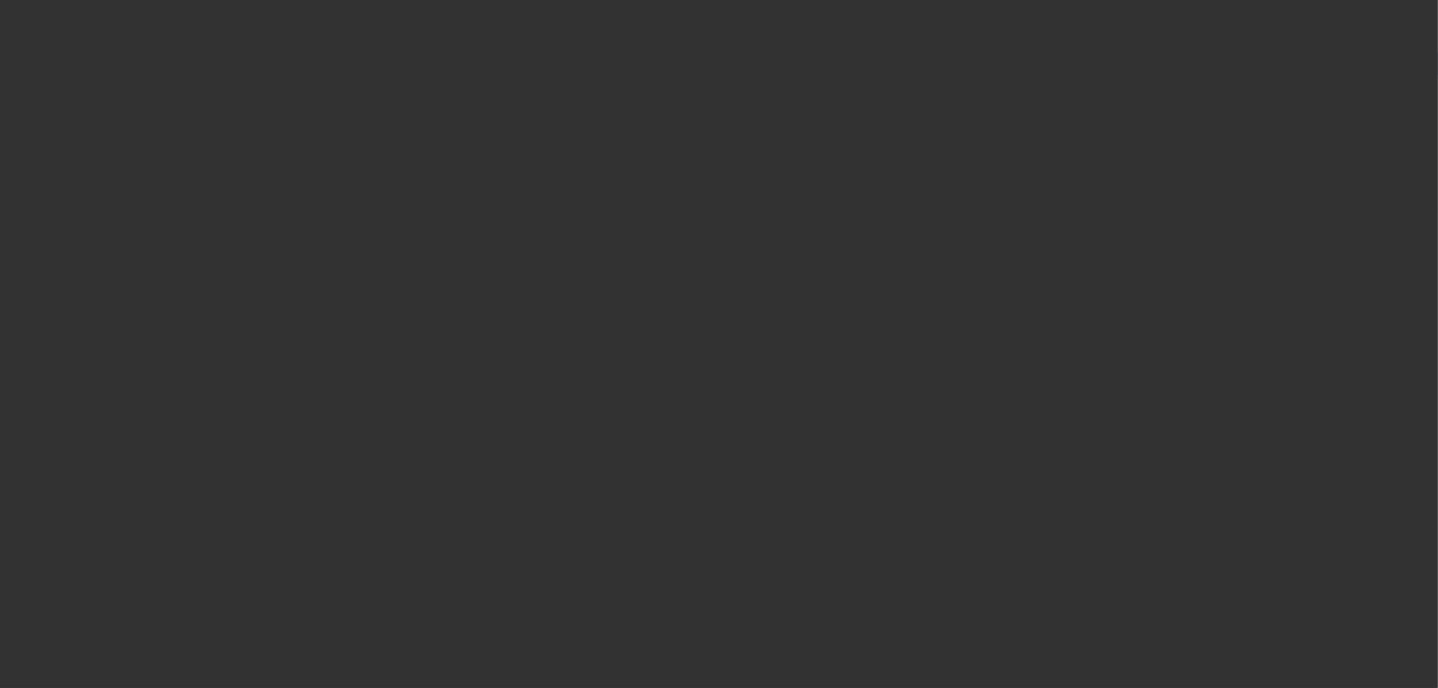
select select "0.15"
select select "2"
select select "0"
select select "6"
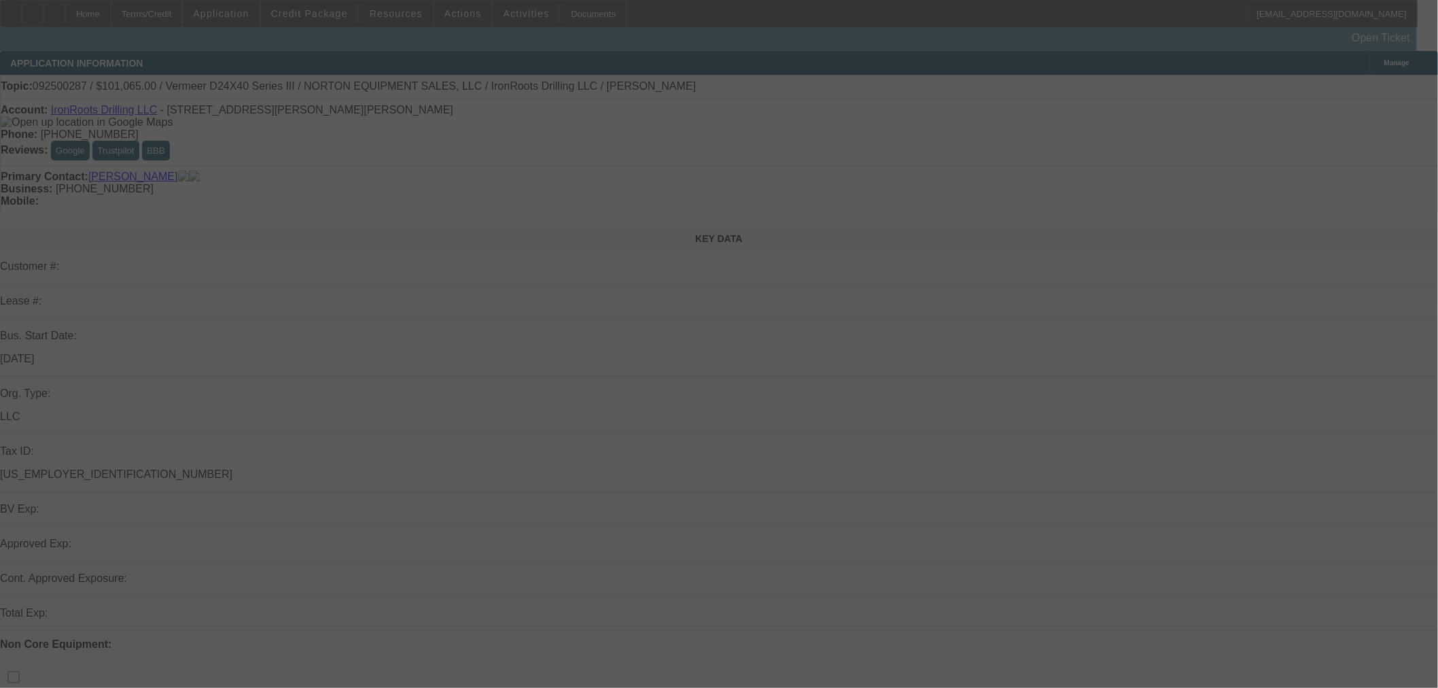
select select "0.15"
select select "2"
select select "0"
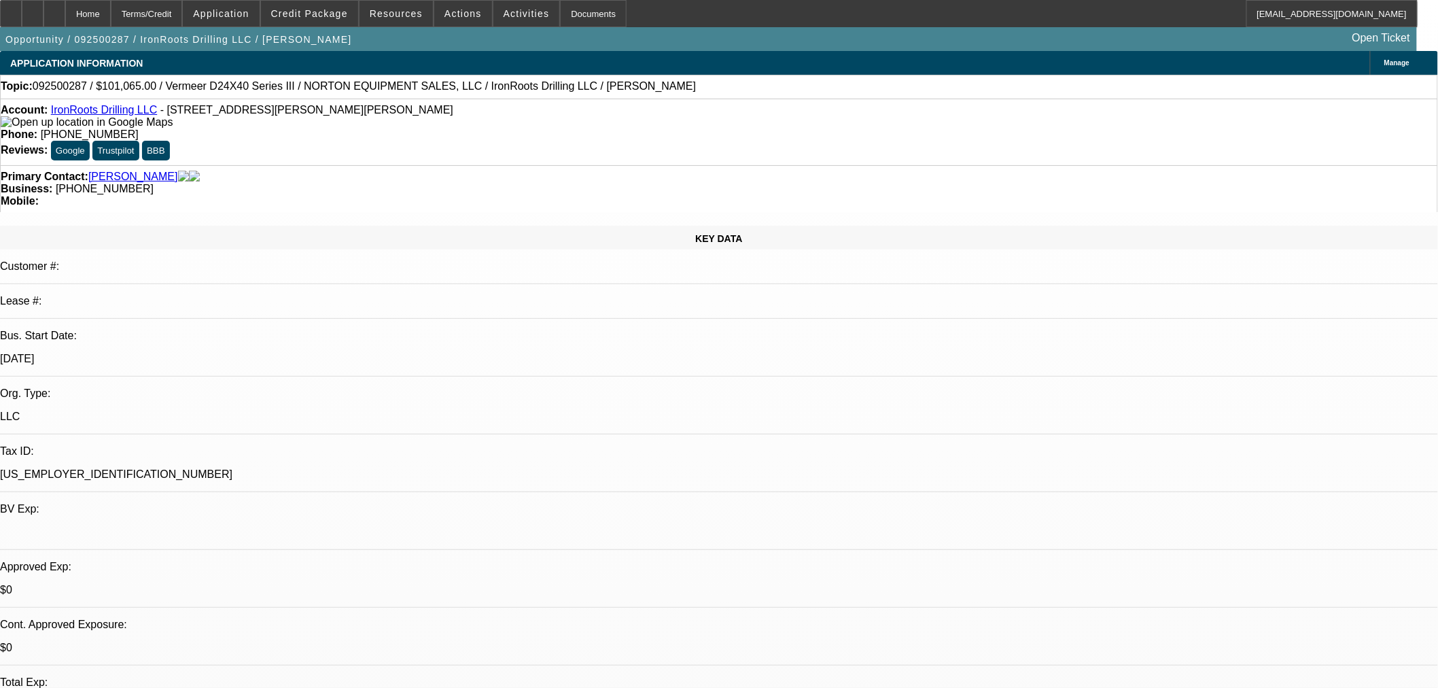
select select "1"
select select "2"
select select "6"
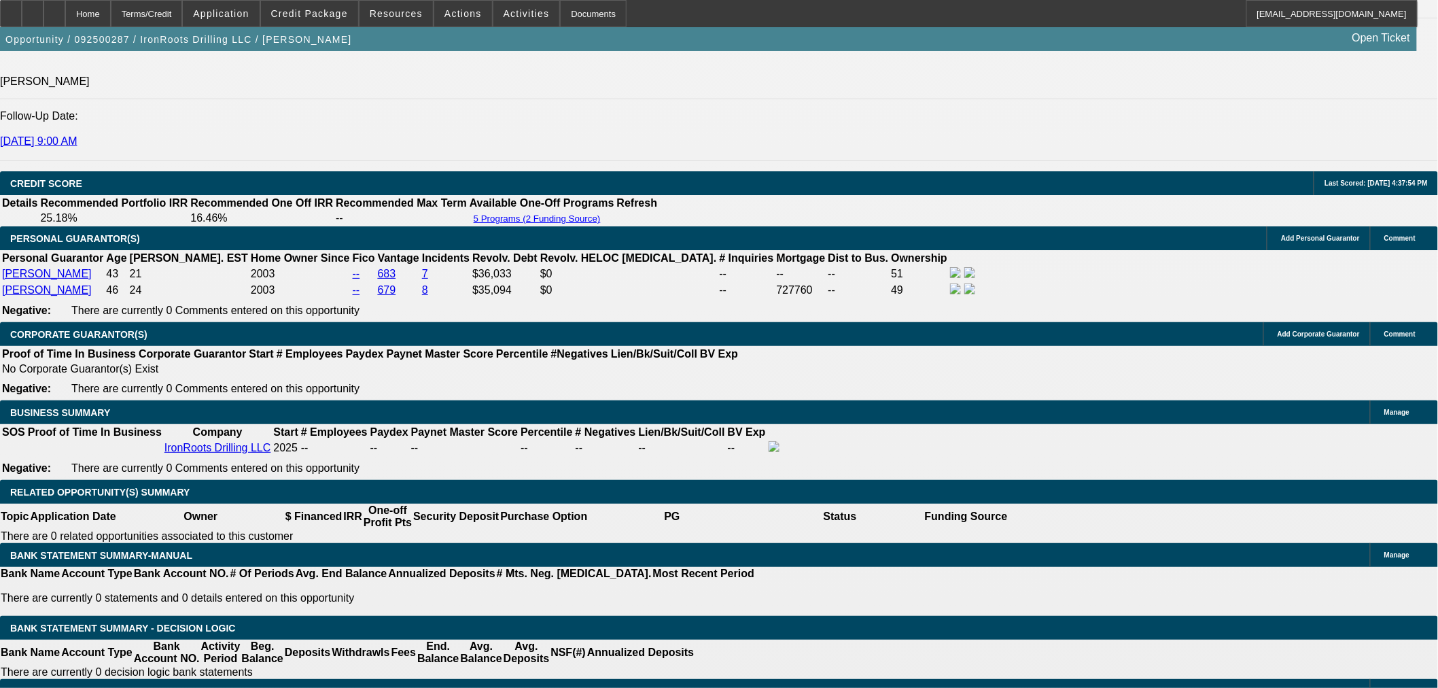
scroll to position [1762, 0]
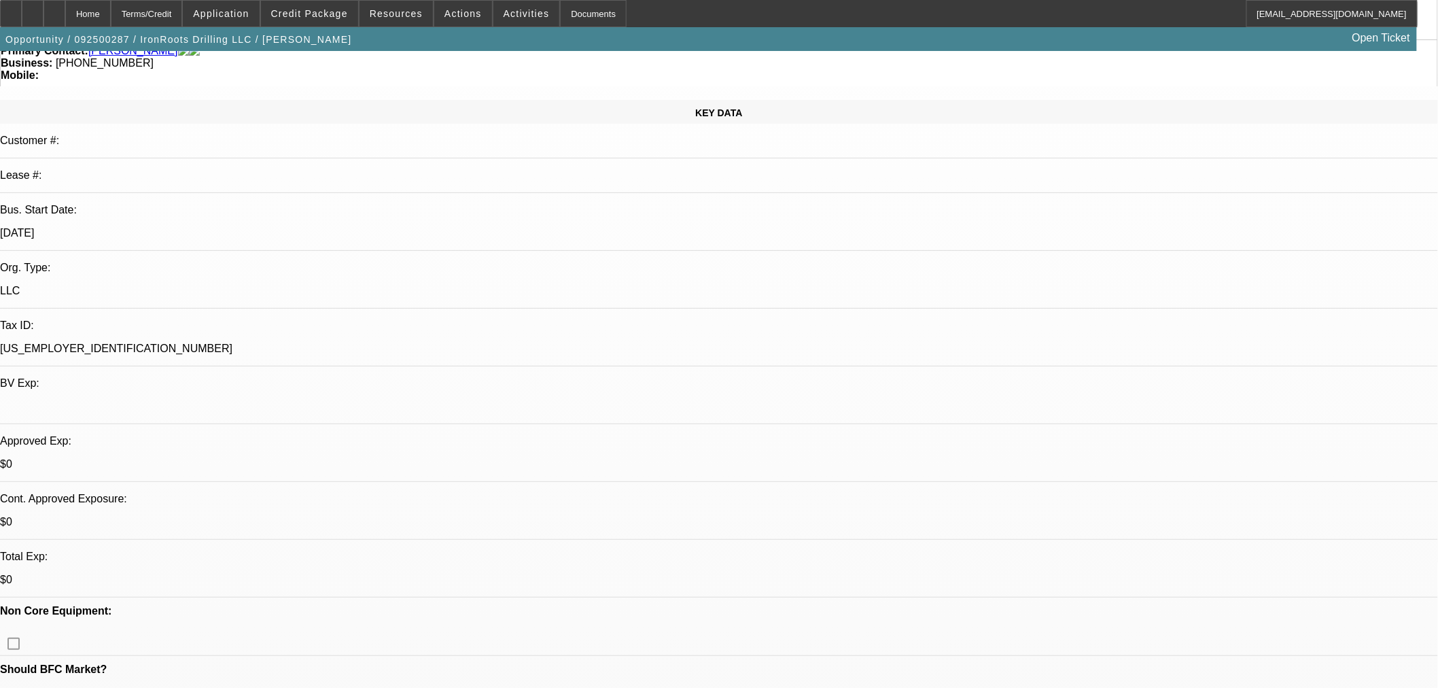
scroll to position [0, 0]
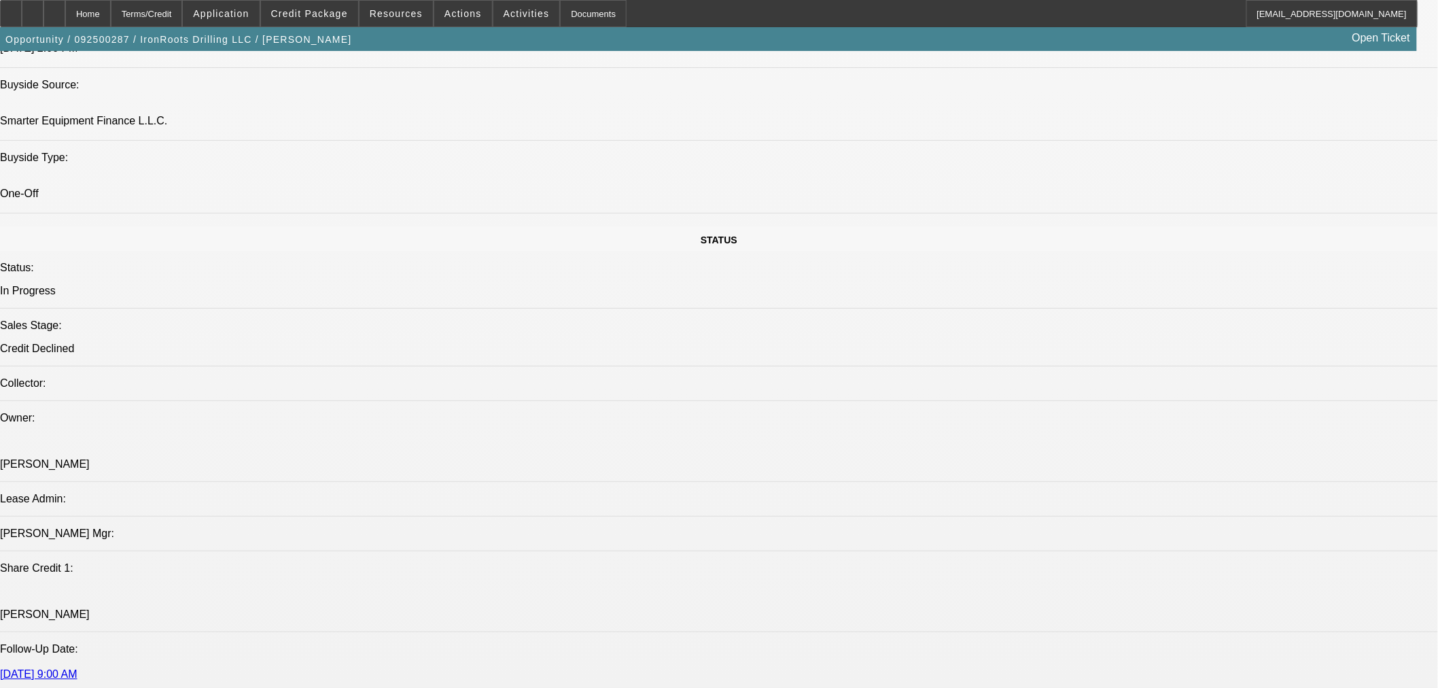
scroll to position [1384, 0]
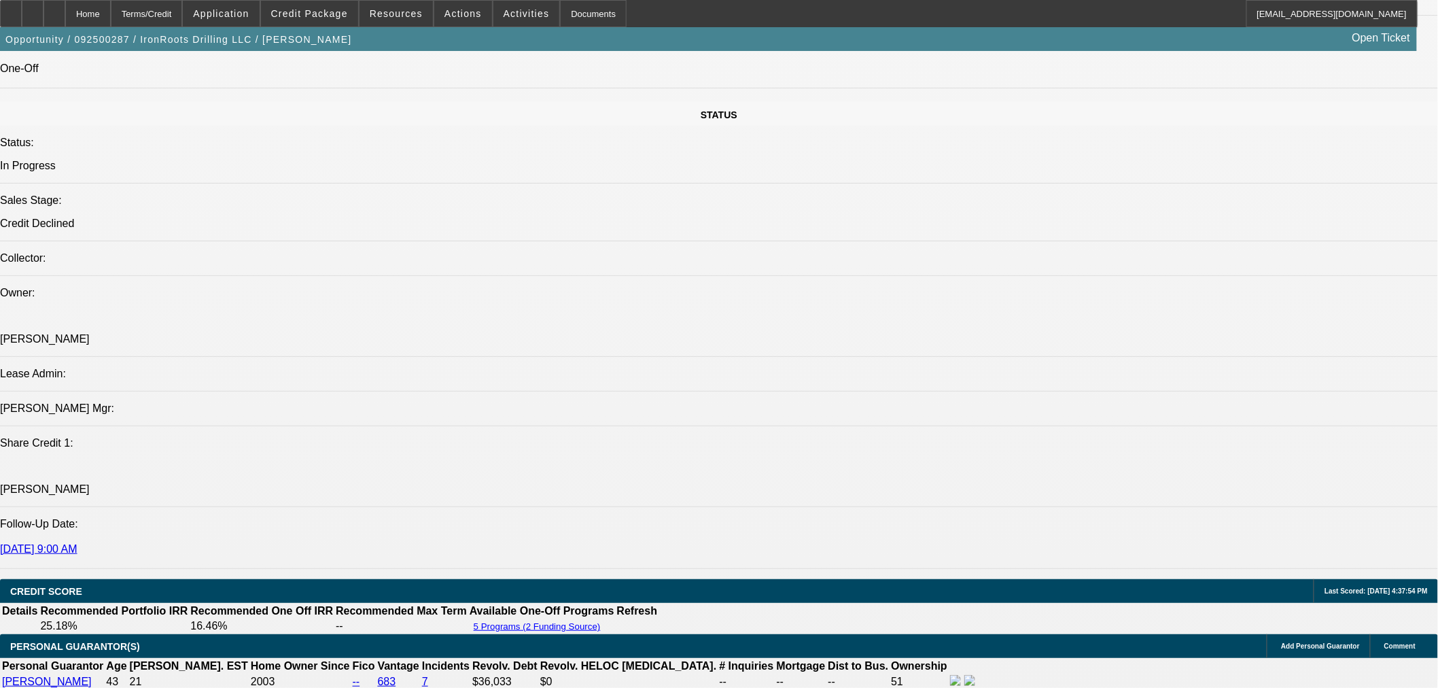
drag, startPoint x: 1325, startPoint y: 466, endPoint x: 1316, endPoint y: 465, distance: 8.9
drag, startPoint x: 1346, startPoint y: 440, endPoint x: 1240, endPoint y: 483, distance: 114.7
copy td "Ocrolus has one detect signal. I don't think it is correct. It is saying the en…"
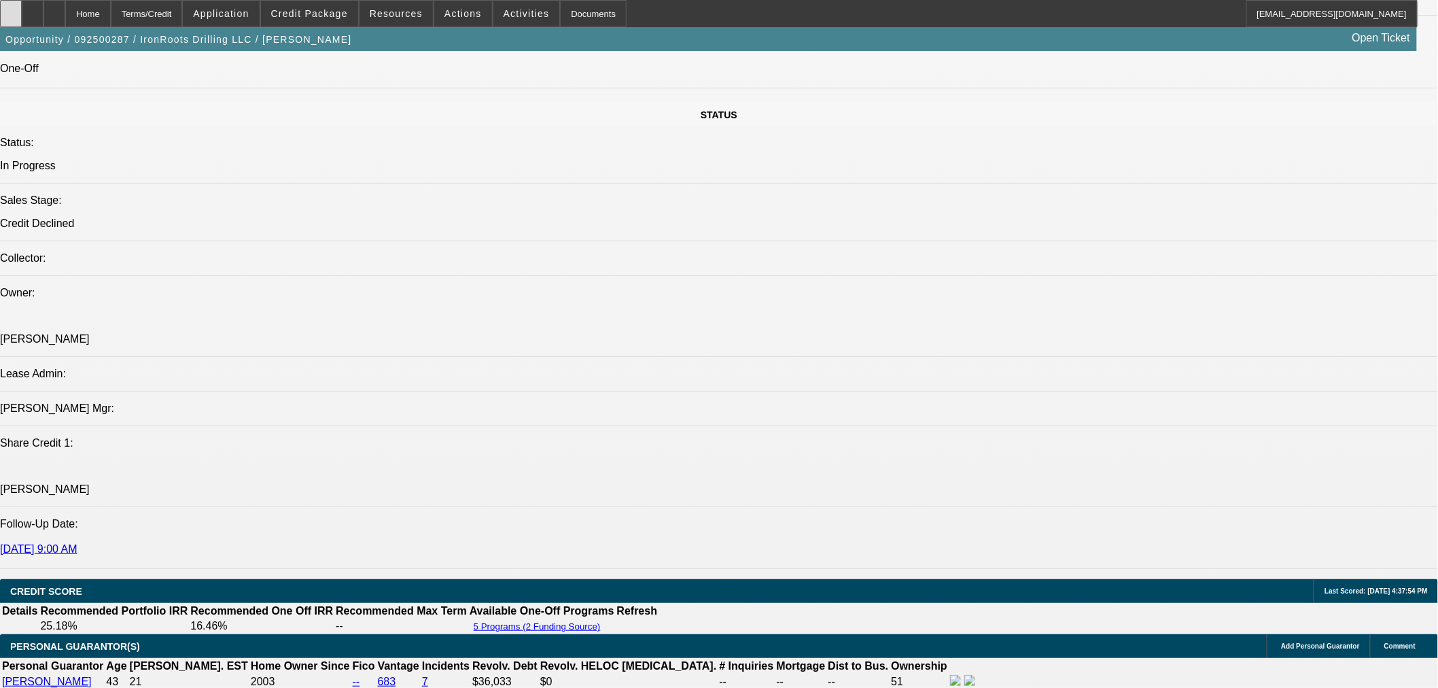
click at [22, 14] on div at bounding box center [11, 13] width 22 height 27
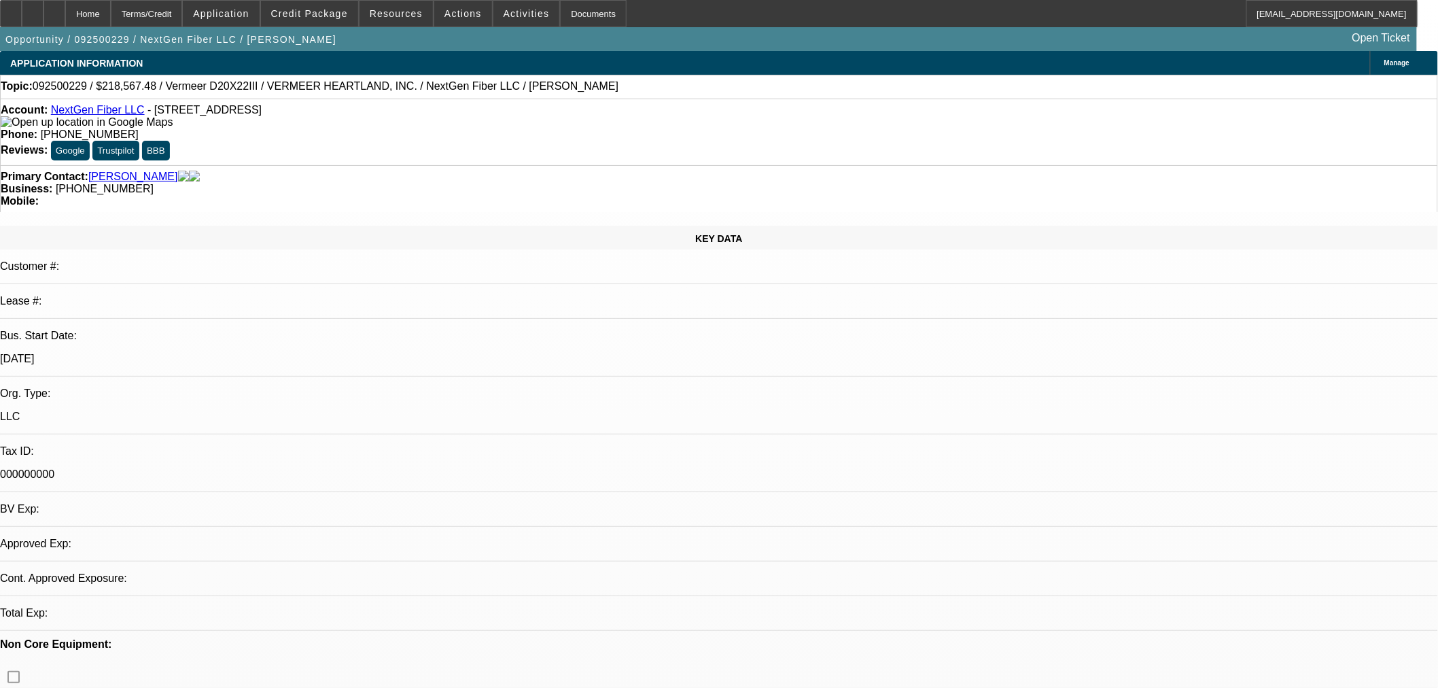
select select "0.1"
select select "2"
select select "0"
select select "6"
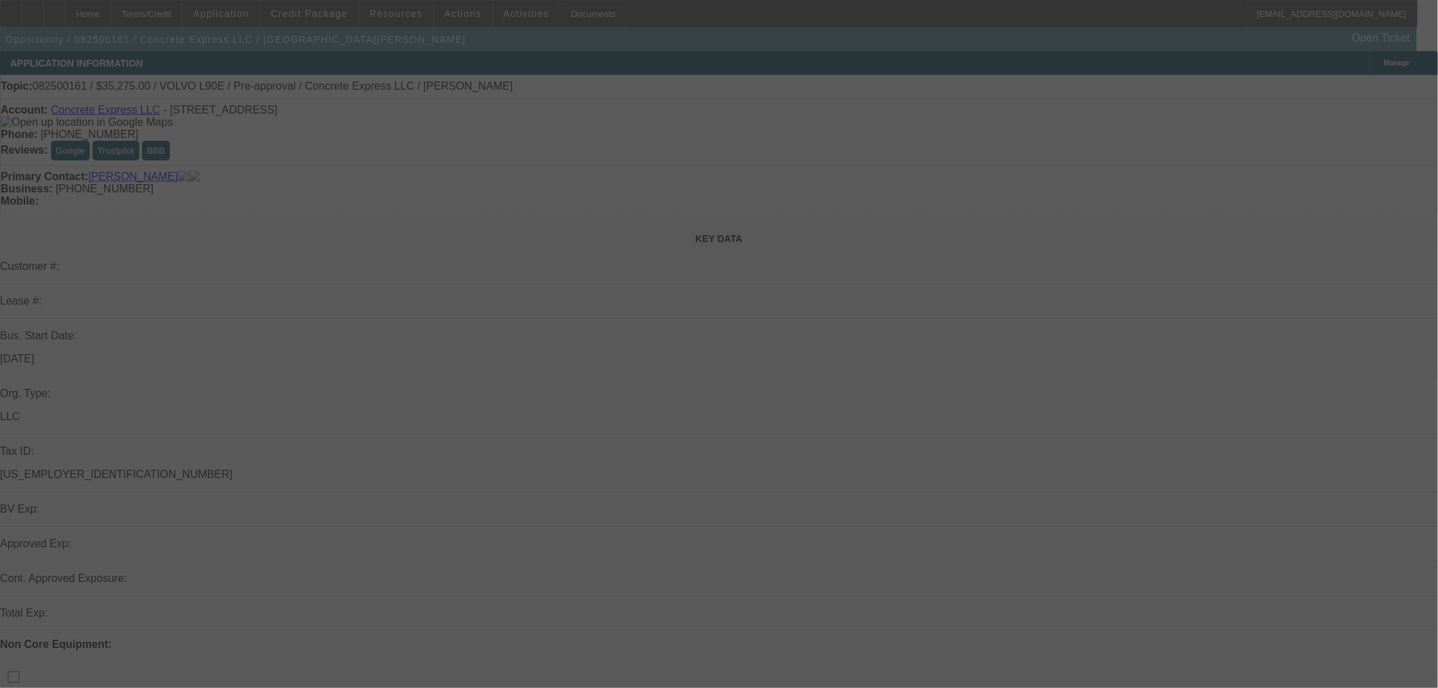
select select "0.15"
select select "2"
select select "0"
select select "6"
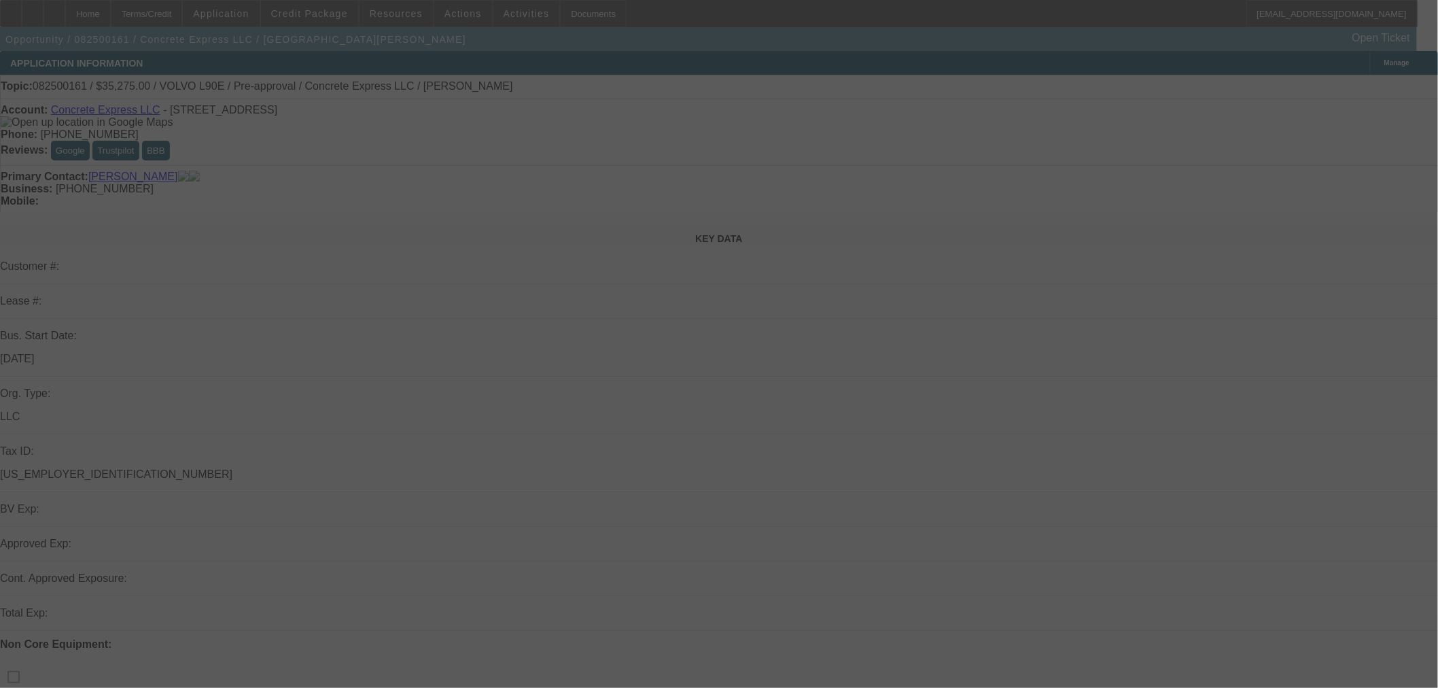
select select "0.2"
select select "2"
select select "0"
select select "6"
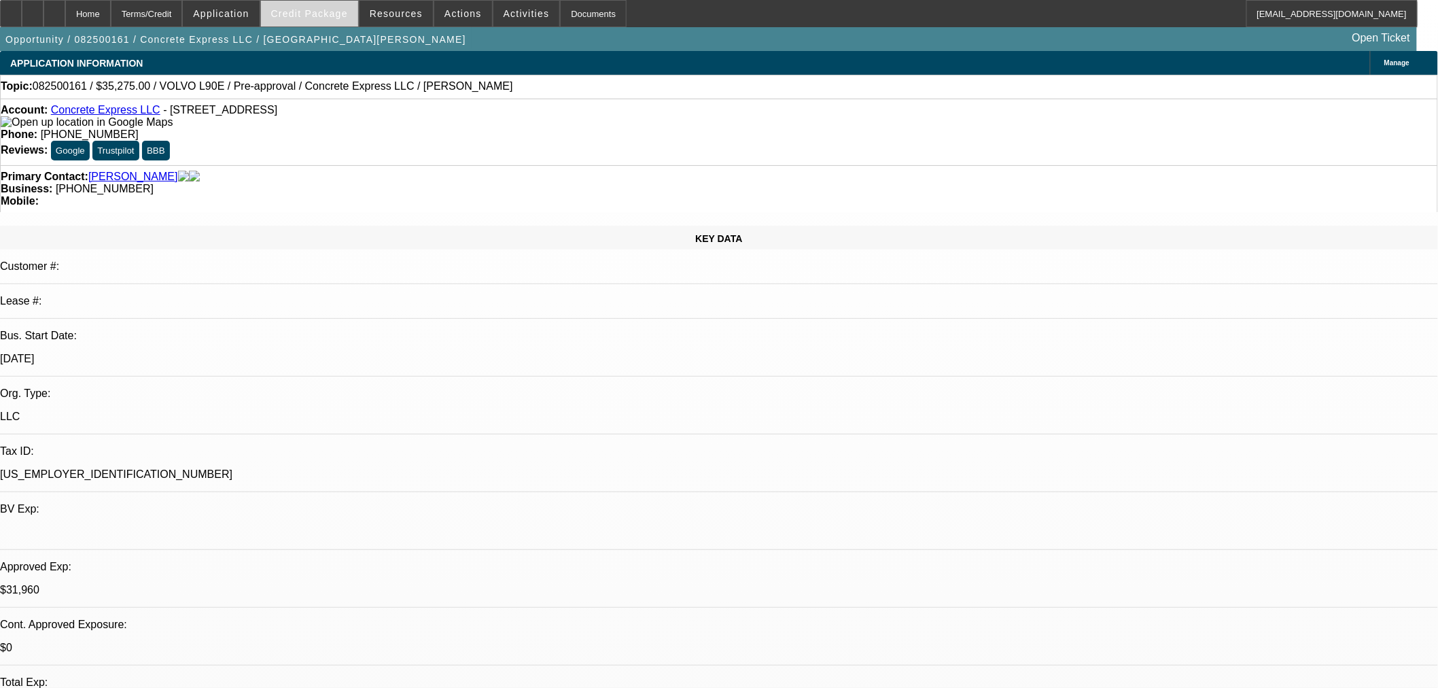
click at [334, 14] on span "Credit Package" at bounding box center [309, 13] width 77 height 11
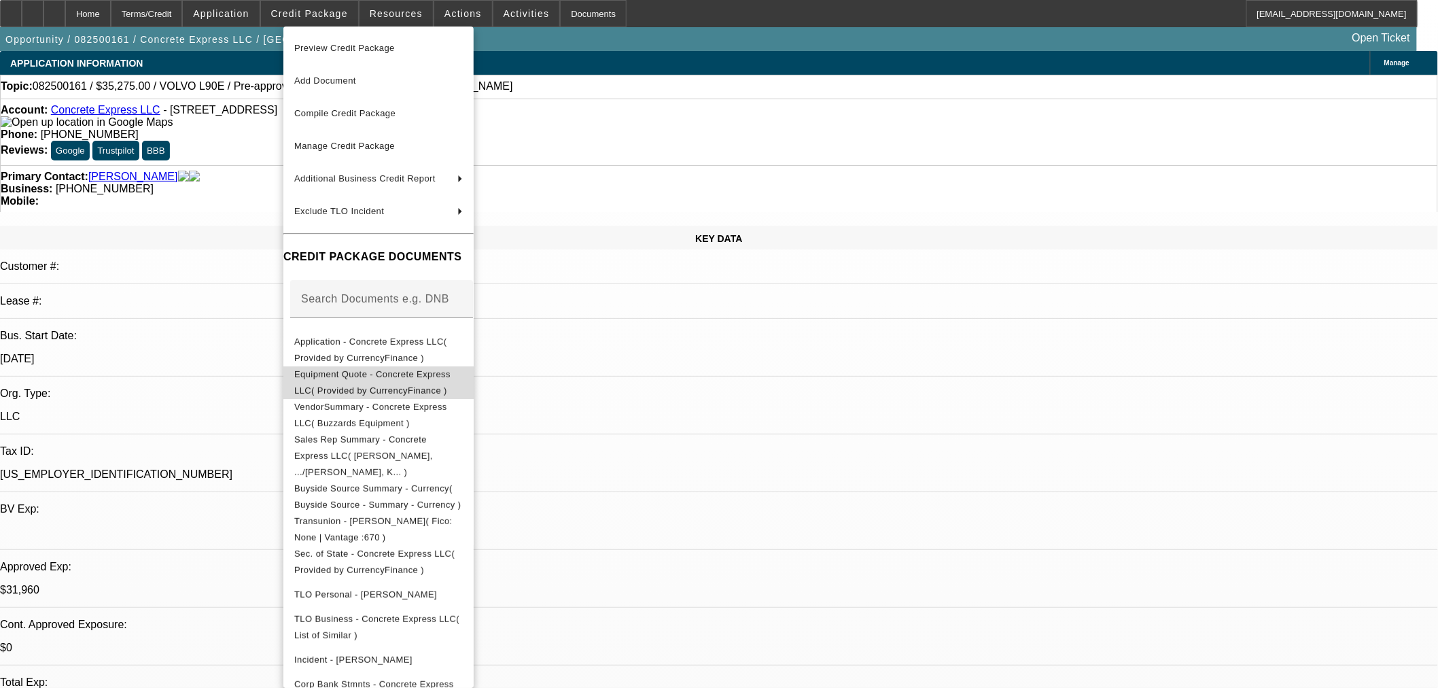
click at [402, 383] on span "Equipment Quote - Concrete Express LLC( Provided by CurrencyFinance )" at bounding box center [378, 382] width 169 height 33
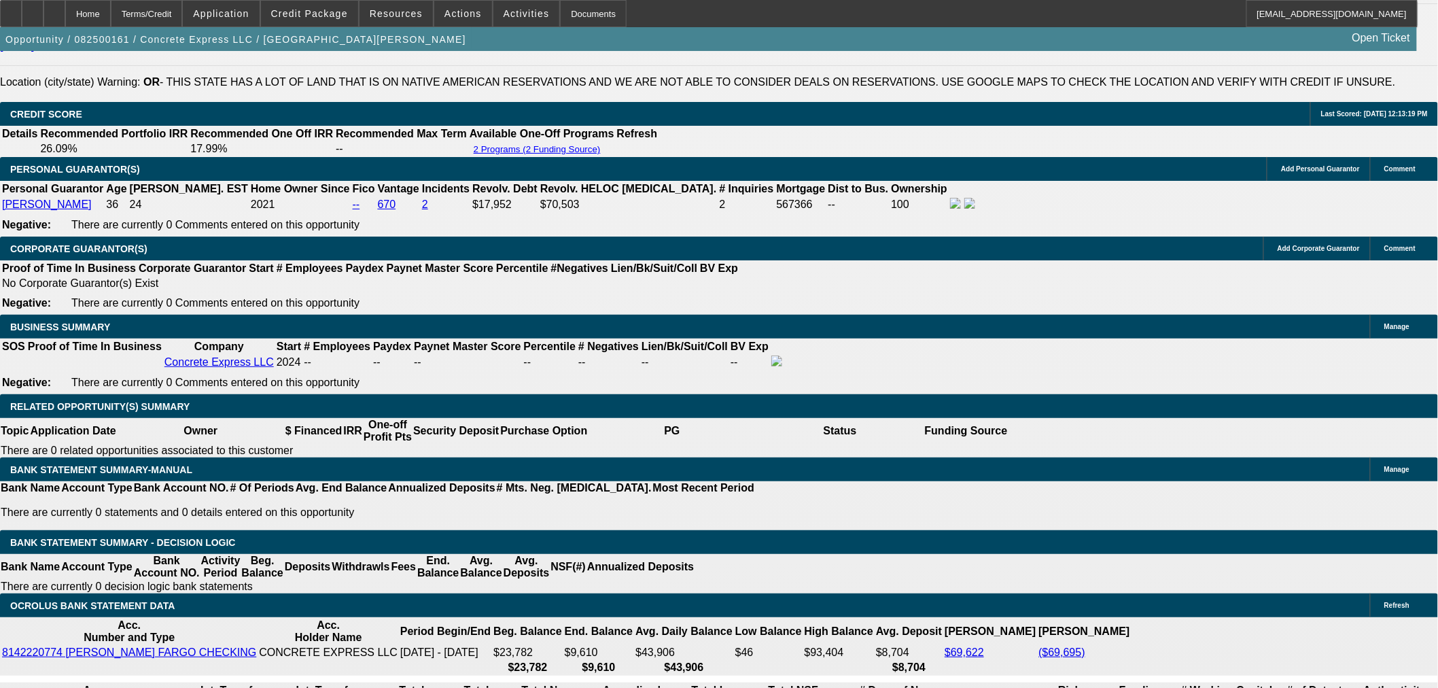
scroll to position [2014, 0]
